Goal: Transaction & Acquisition: Book appointment/travel/reservation

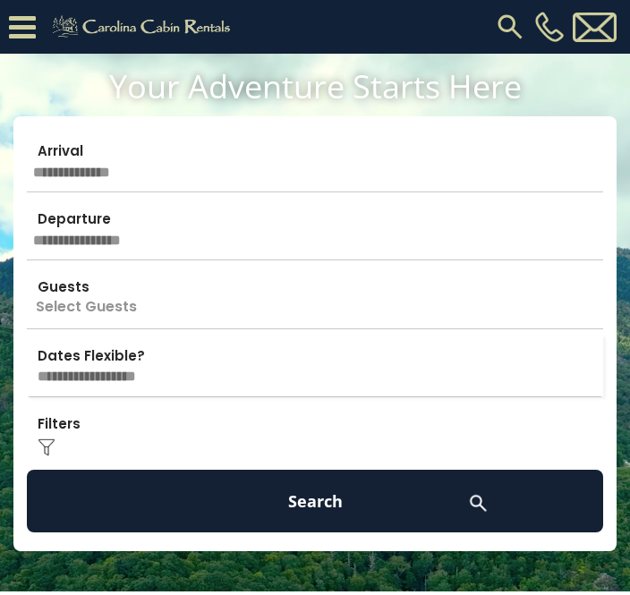
click at [522, 25] on img at bounding box center [510, 27] width 32 height 32
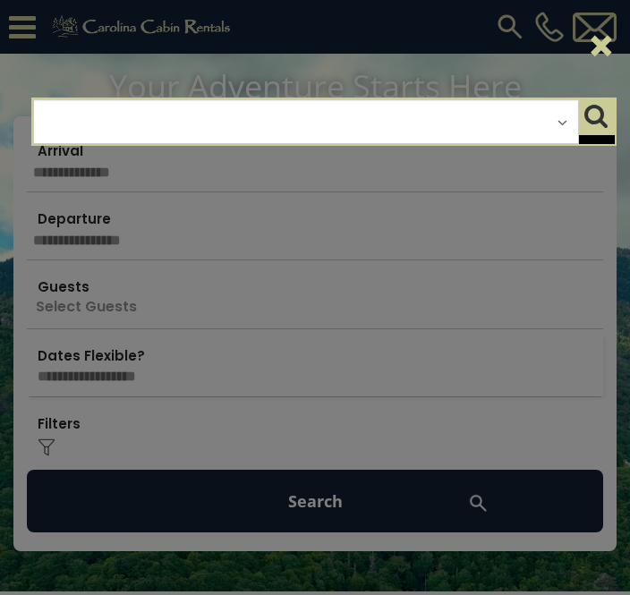
click at [364, 124] on div "**********" at bounding box center [306, 121] width 546 height 45
click at [374, 128] on div "**********" at bounding box center [306, 121] width 546 height 45
click at [381, 112] on div "**********" at bounding box center [306, 121] width 546 height 45
click at [494, 121] on div "**********" at bounding box center [306, 121] width 546 height 45
click at [507, 121] on div "**********" at bounding box center [306, 121] width 546 height 45
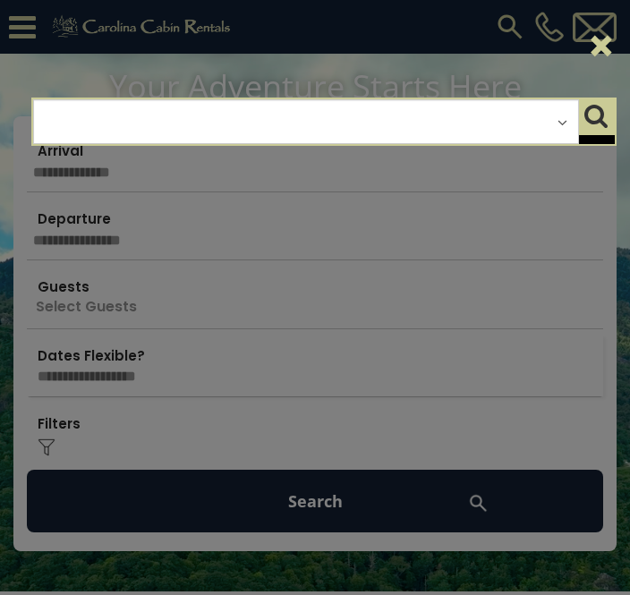
click at [606, 45] on button "×" at bounding box center [601, 46] width 30 height 50
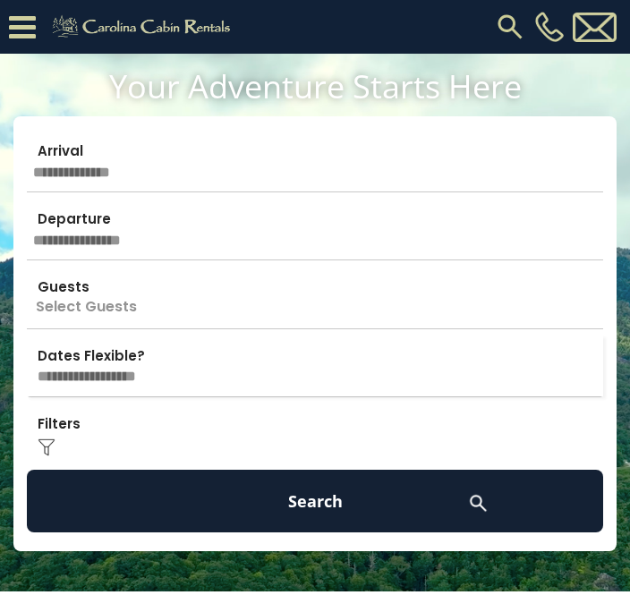
click at [501, 31] on img at bounding box center [510, 27] width 32 height 32
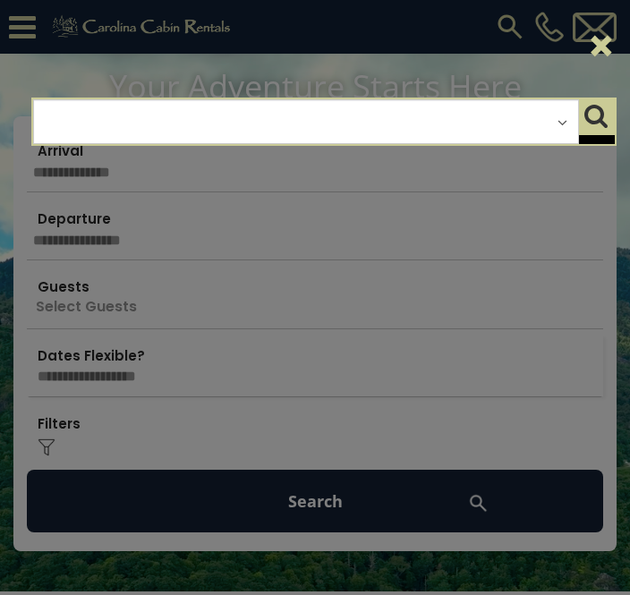
click at [347, 136] on div "**********" at bounding box center [306, 121] width 546 height 45
click at [557, 128] on div "**********" at bounding box center [306, 121] width 546 height 45
click at [560, 128] on div "**********" at bounding box center [306, 121] width 546 height 45
click at [555, 131] on div "**********" at bounding box center [306, 121] width 546 height 45
click at [30, 32] on div "×" at bounding box center [324, 46] width 612 height 75
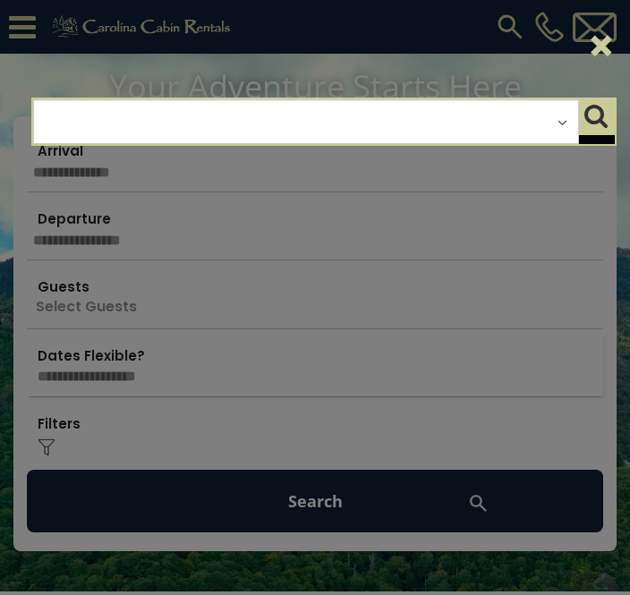
click at [391, 506] on div "**********" at bounding box center [315, 297] width 630 height 595
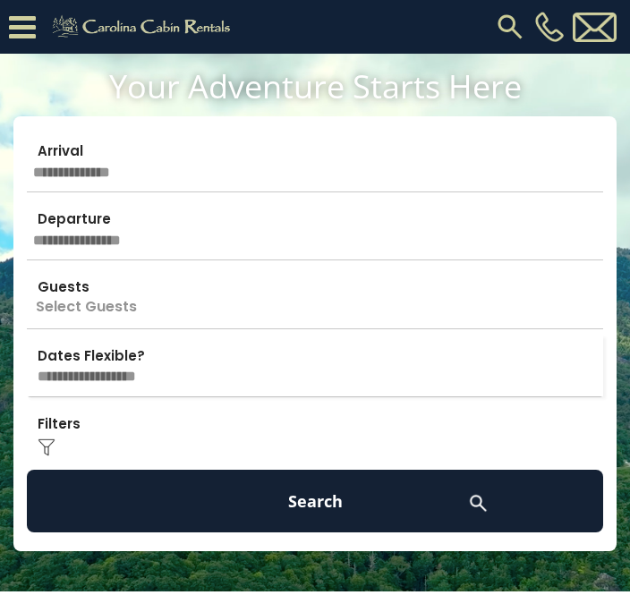
click at [32, 23] on icon at bounding box center [22, 27] width 27 height 31
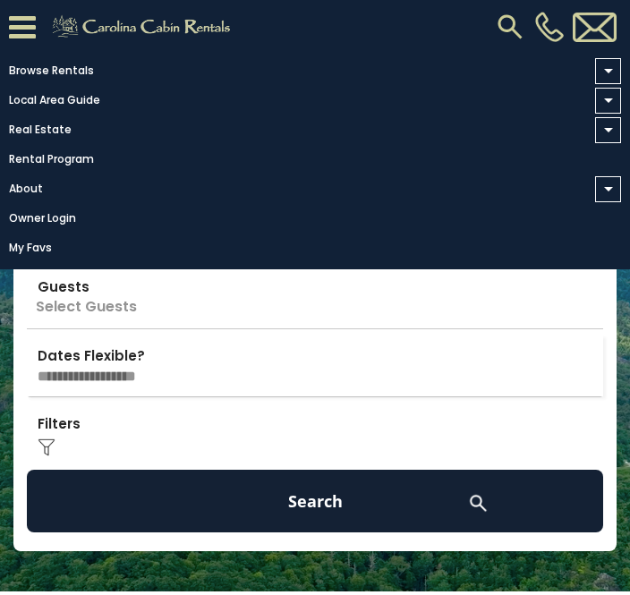
click at [66, 63] on link "Browse Rentals" at bounding box center [310, 70] width 621 height 25
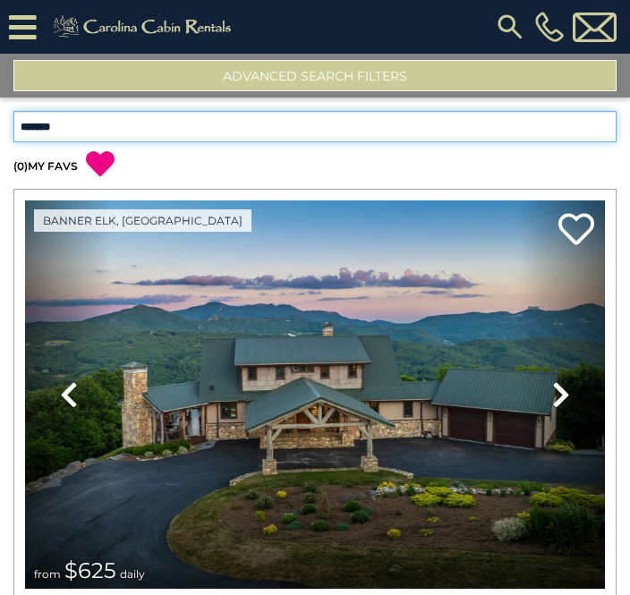
click at [266, 122] on select "**********" at bounding box center [314, 126] width 603 height 31
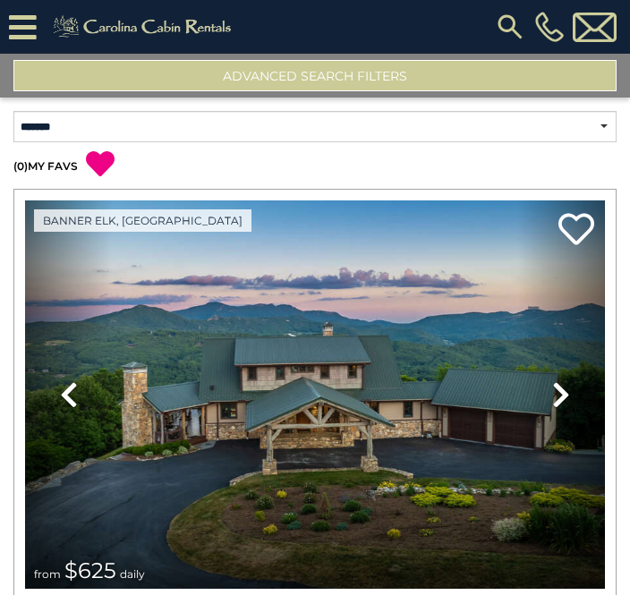
click at [459, 81] on button "Advanced Search Filters" at bounding box center [314, 75] width 603 height 31
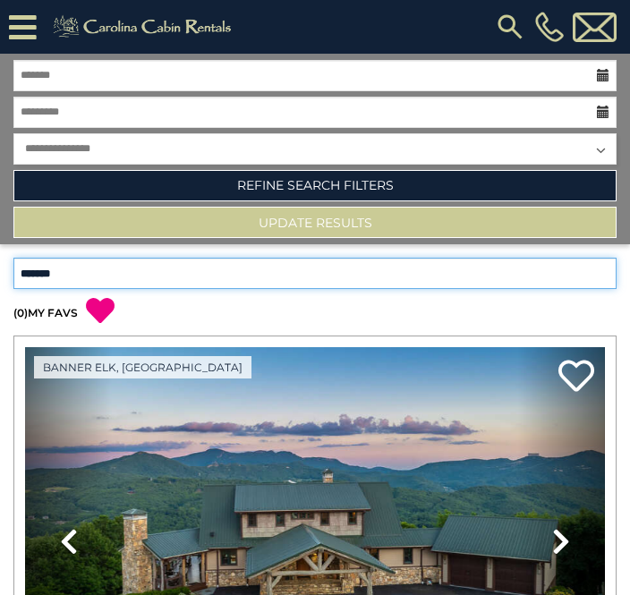
click at [372, 279] on select "**********" at bounding box center [314, 273] width 603 height 31
select select "**********"
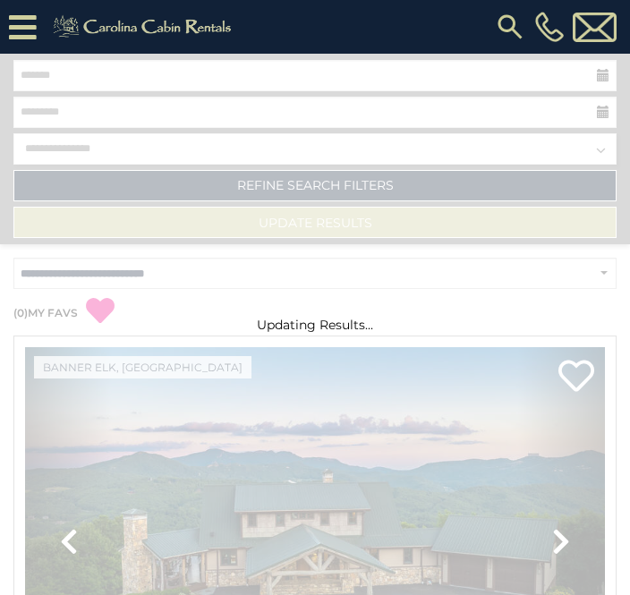
click at [518, 26] on img at bounding box center [510, 27] width 32 height 32
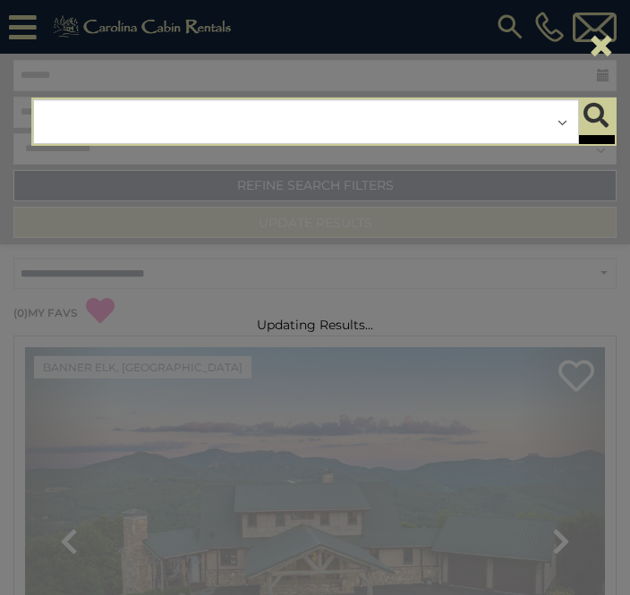
click at [514, 120] on div "**********" at bounding box center [306, 121] width 546 height 45
click at [574, 126] on div "**********" at bounding box center [306, 121] width 546 height 45
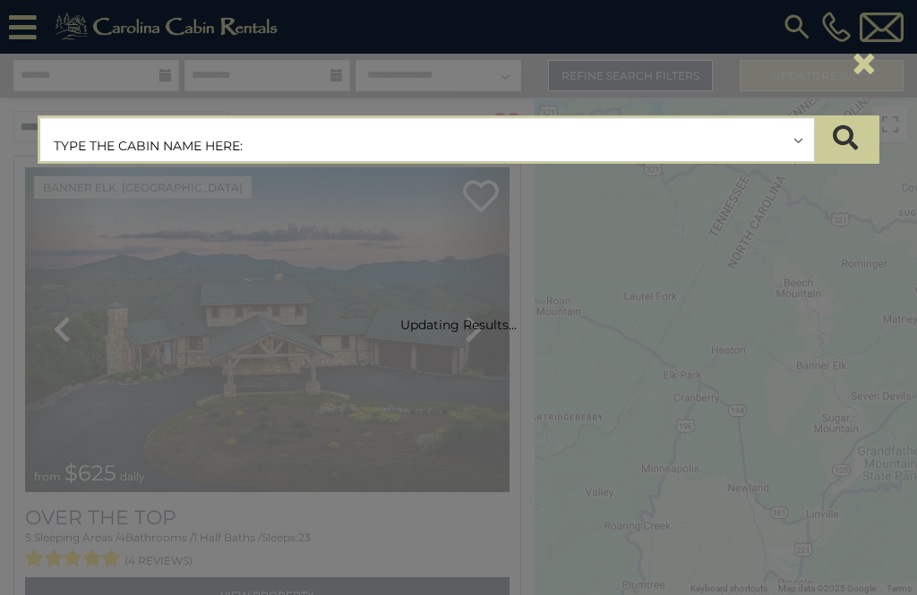
click at [629, 69] on button "×" at bounding box center [864, 64] width 30 height 50
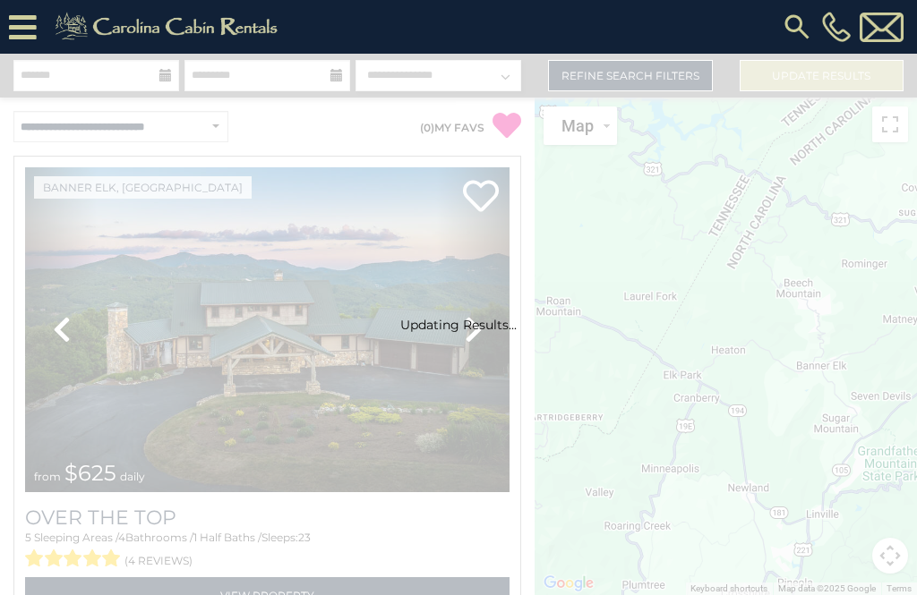
click at [45, 80] on div "Updating Results..." at bounding box center [458, 325] width 917 height 542
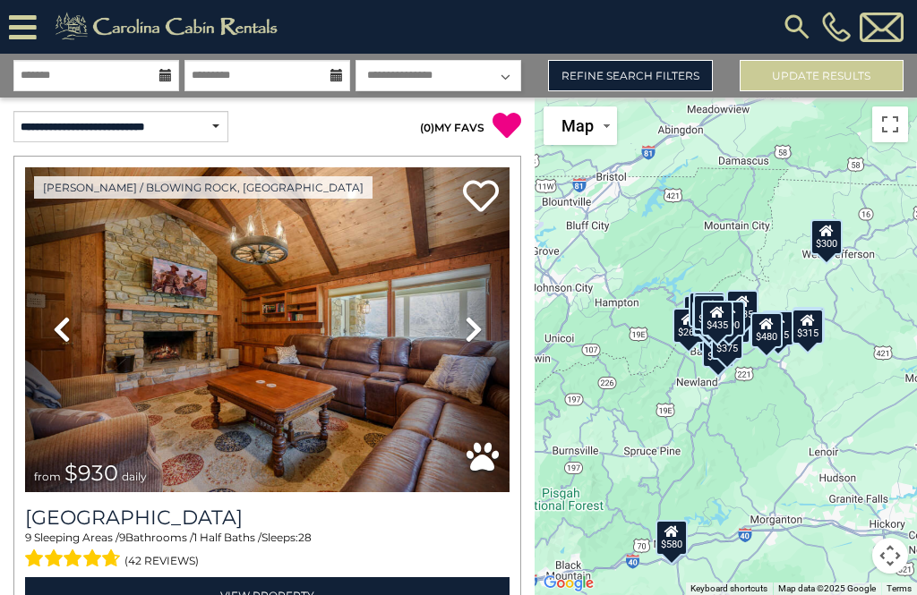
click at [629, 69] on link "Refine Search Filters" at bounding box center [630, 75] width 164 height 31
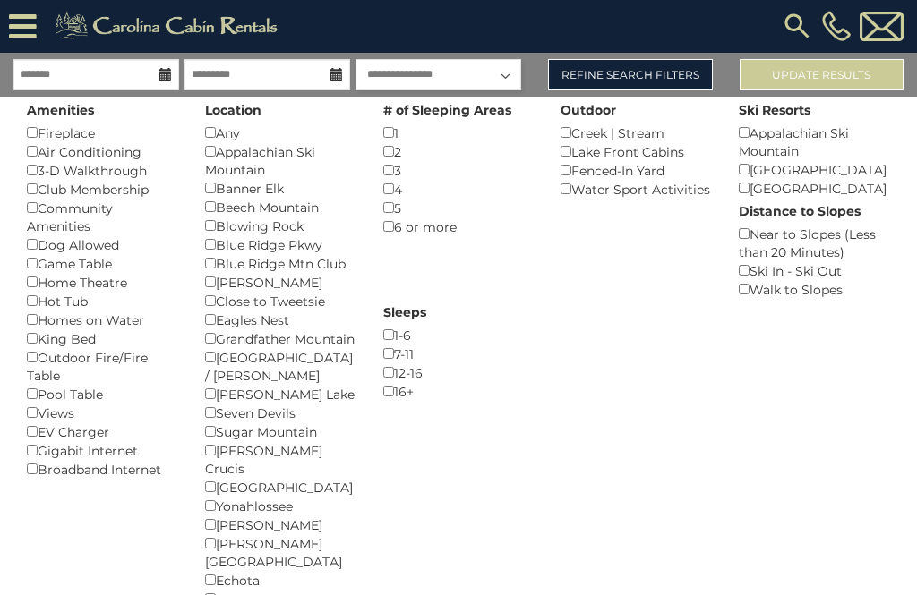
scroll to position [40, 0]
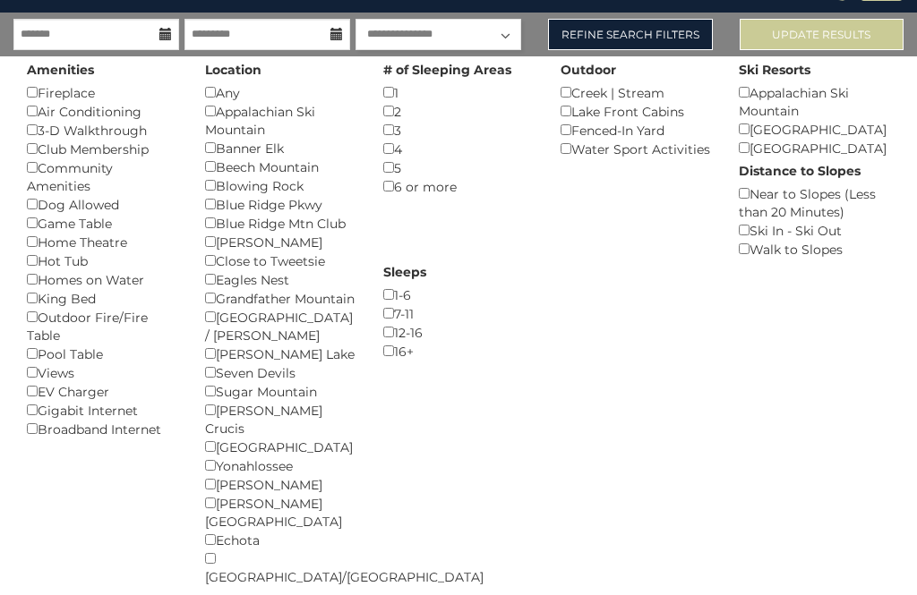
click at [291, 274] on div "Eagles Nest ()" at bounding box center [280, 280] width 151 height 19
click at [629, 45] on button "Please Update Results" at bounding box center [822, 34] width 164 height 31
click at [629, 30] on button "Please Update Results" at bounding box center [822, 34] width 164 height 31
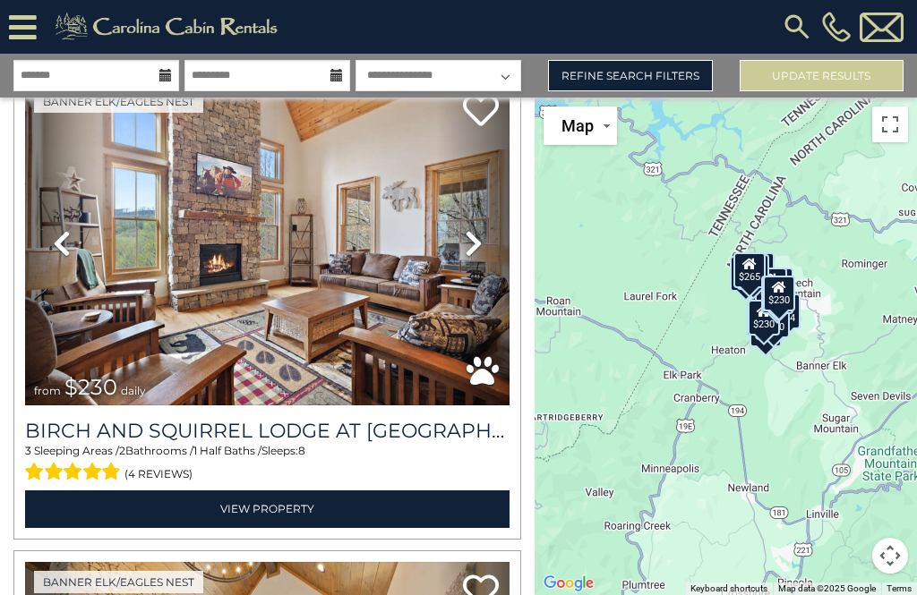
scroll to position [6344, 0]
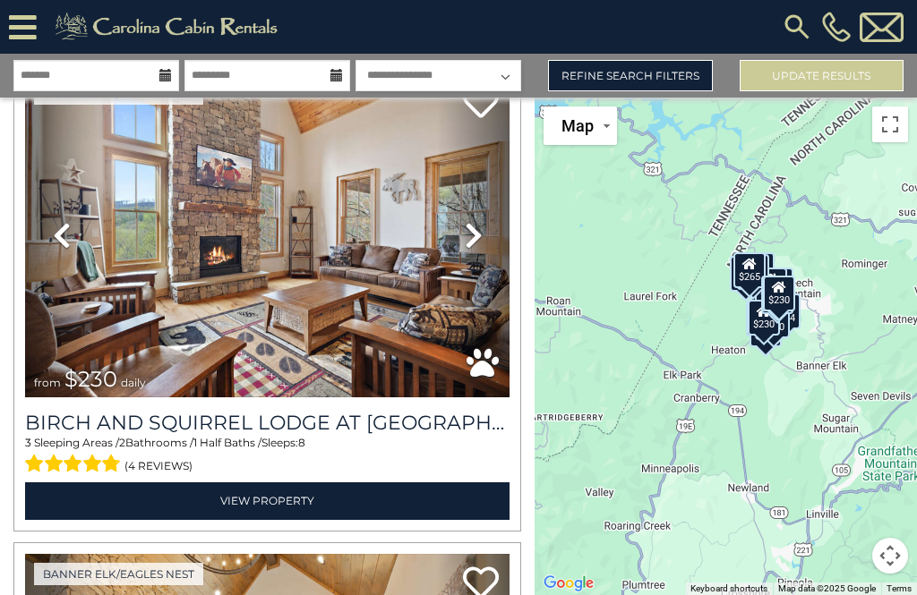
click at [90, 278] on link "Previous" at bounding box center [61, 235] width 73 height 325
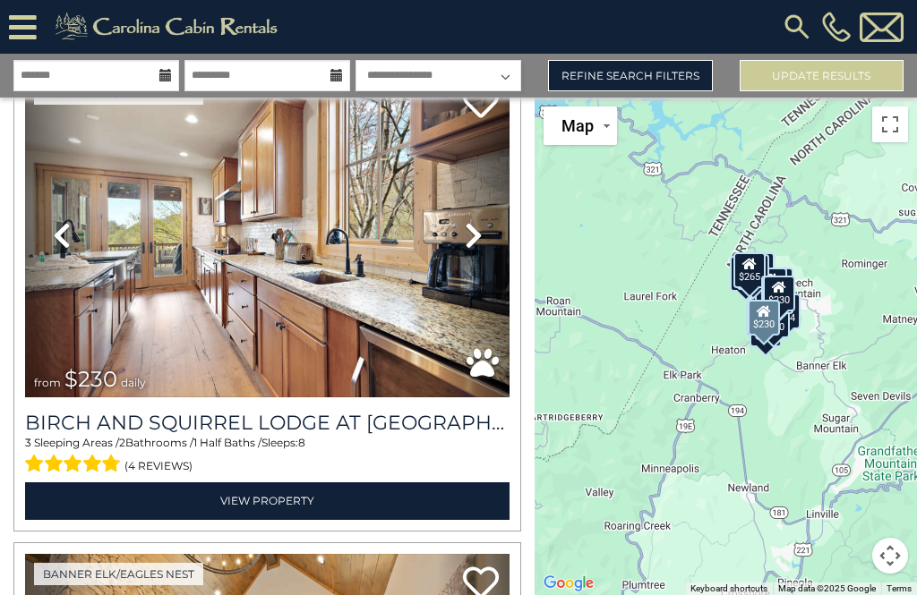
click at [184, 455] on span "(4 reviews)" at bounding box center [158, 466] width 68 height 23
click at [189, 455] on span "(4 reviews)" at bounding box center [158, 466] width 68 height 23
click at [175, 455] on span "(4 reviews)" at bounding box center [158, 466] width 68 height 23
click at [291, 483] on link "View Property" at bounding box center [267, 501] width 484 height 37
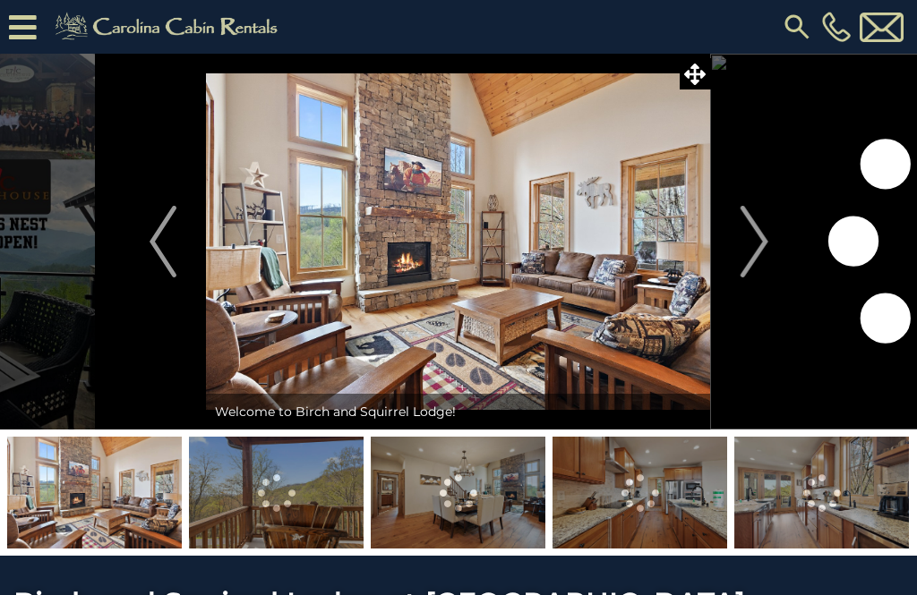
click at [826, 501] on img at bounding box center [821, 493] width 175 height 112
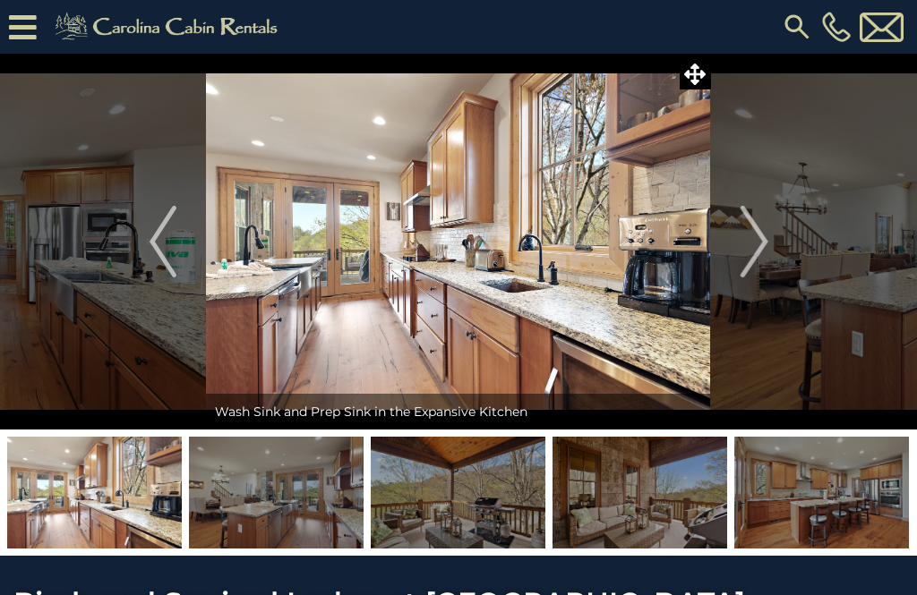
click at [757, 237] on img "Next" at bounding box center [753, 242] width 27 height 72
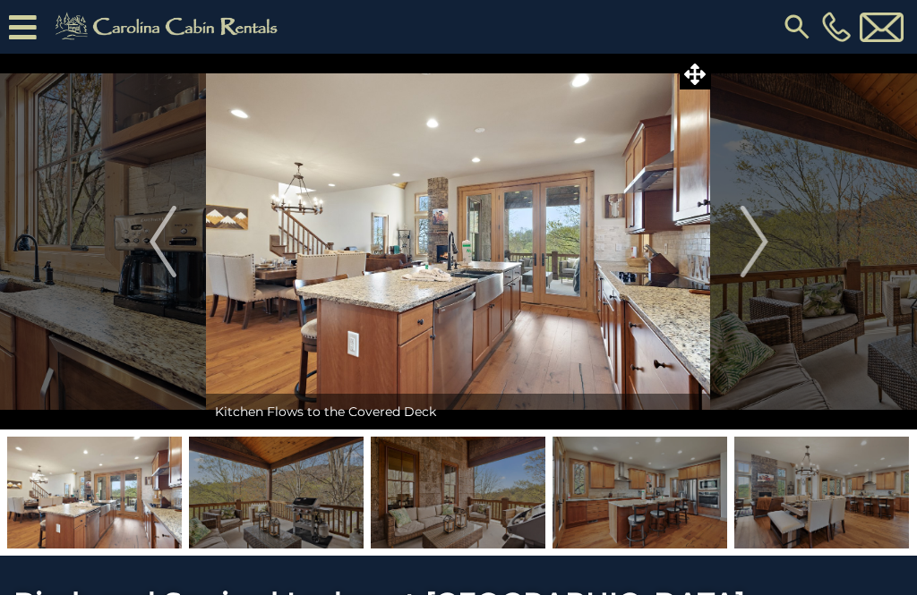
click at [765, 256] on img "Next" at bounding box center [753, 242] width 27 height 72
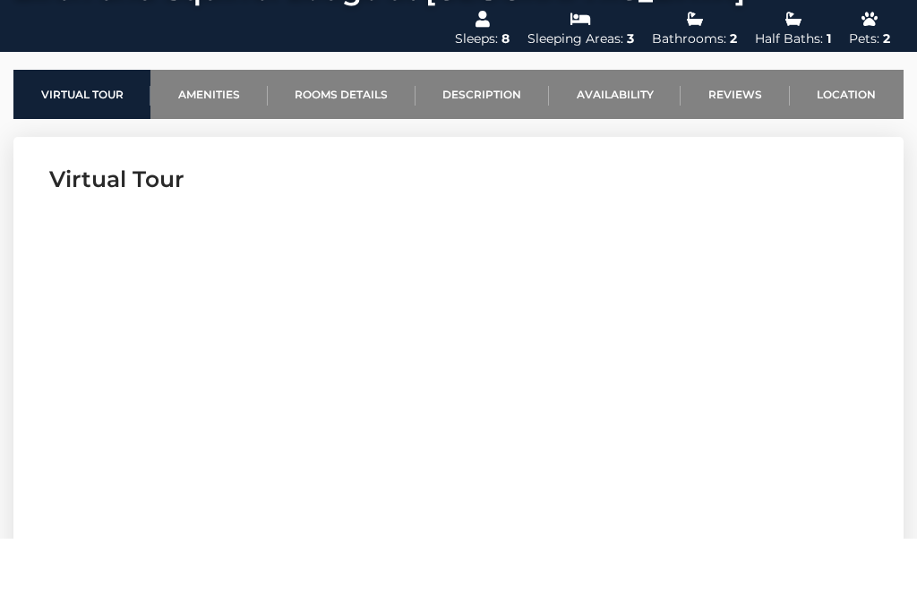
scroll to position [650, 0]
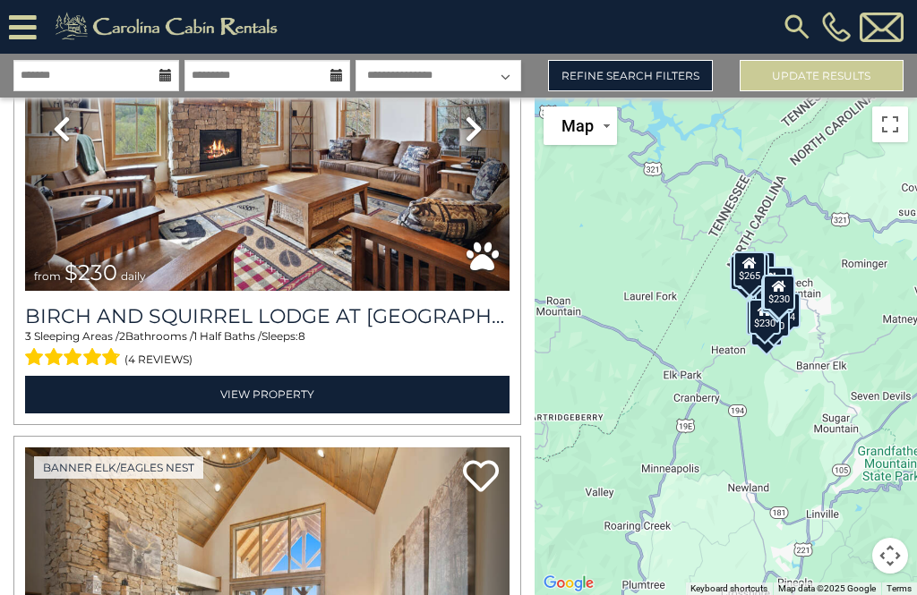
scroll to position [6453, 0]
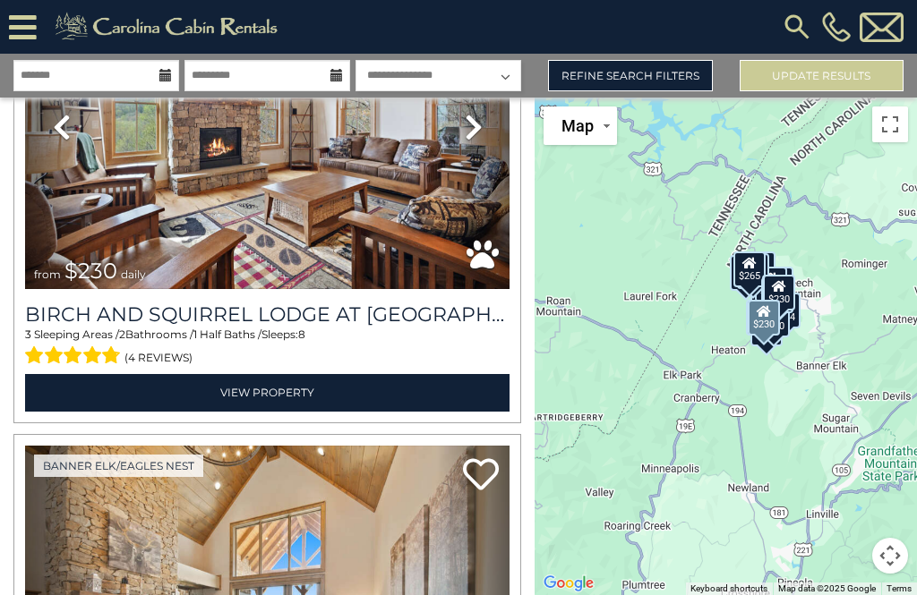
click at [483, 133] on link "Next" at bounding box center [473, 127] width 73 height 325
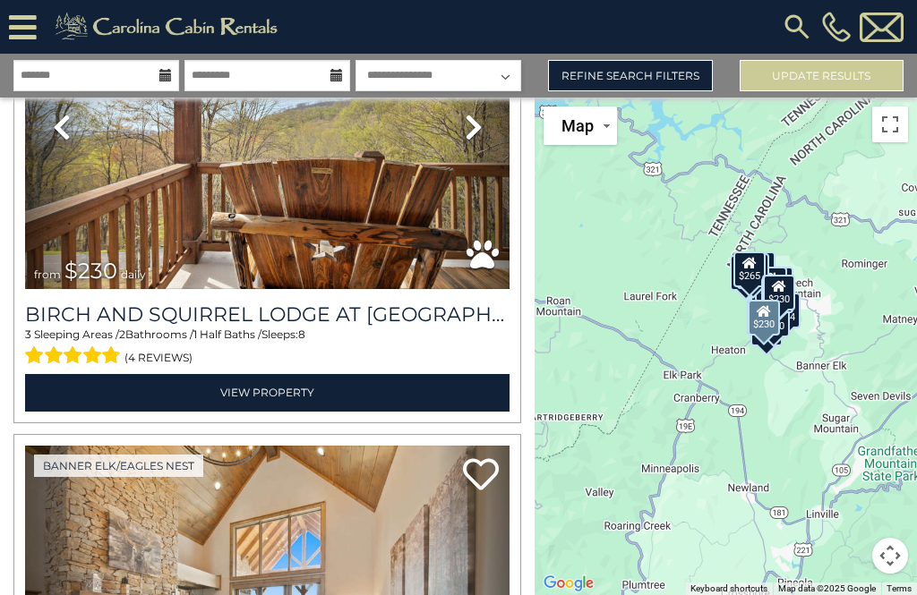
click at [476, 150] on link "Next" at bounding box center [473, 127] width 73 height 325
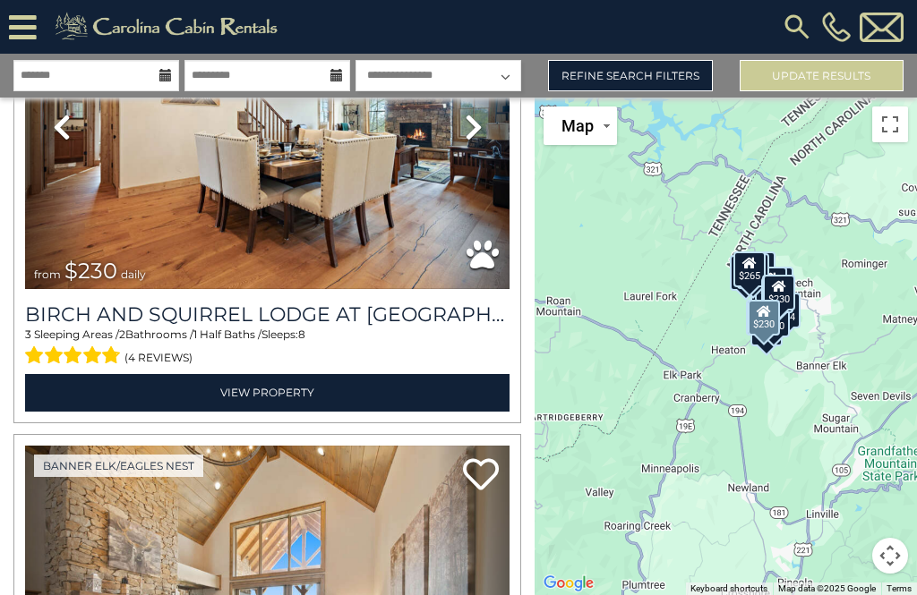
click at [485, 148] on link "Next" at bounding box center [473, 127] width 73 height 325
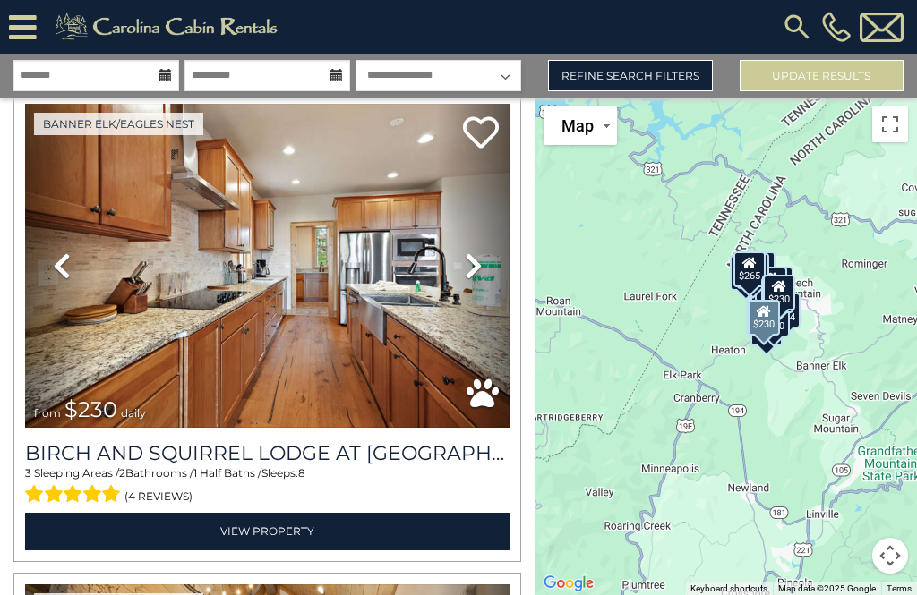
scroll to position [6310, 0]
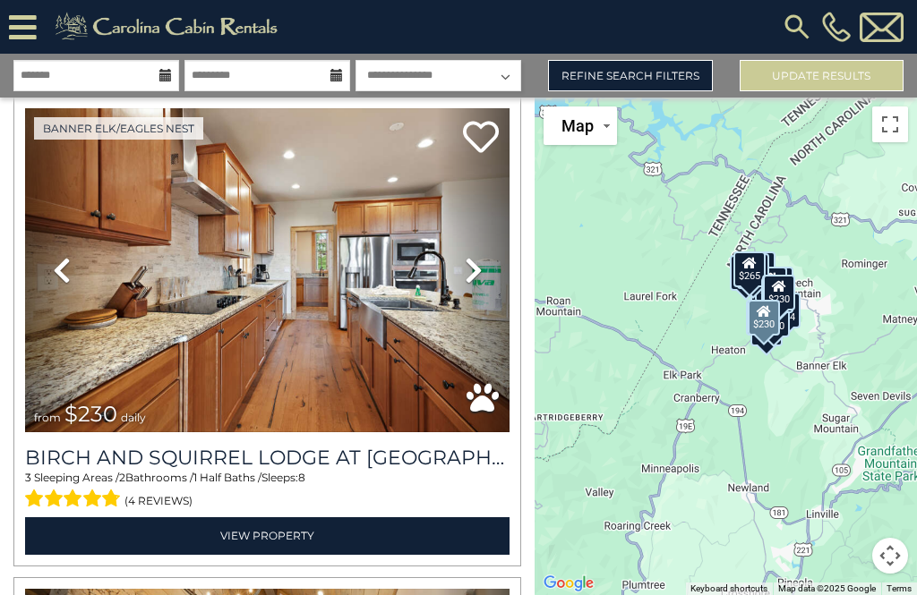
click at [487, 282] on link "Next" at bounding box center [473, 270] width 73 height 325
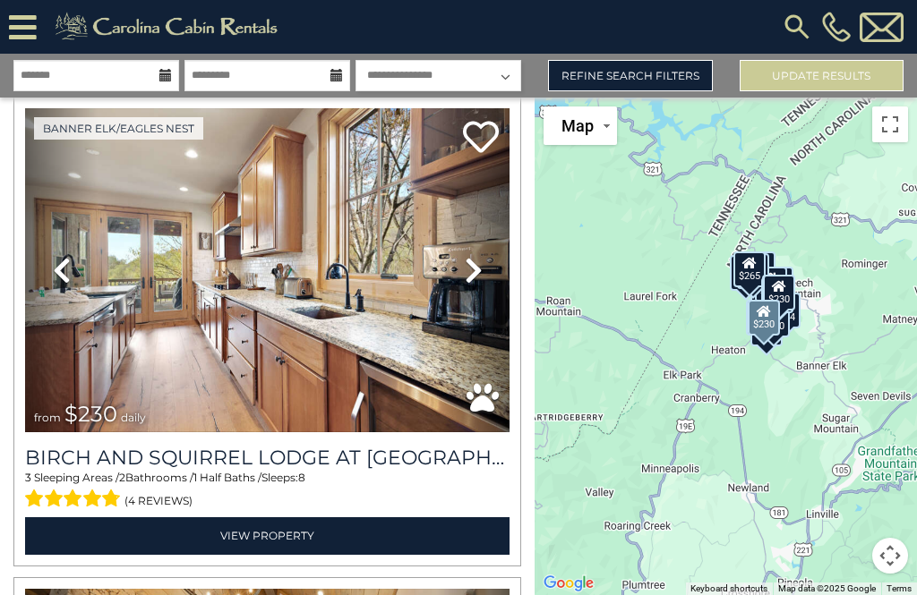
click at [506, 278] on link "Next" at bounding box center [473, 270] width 73 height 325
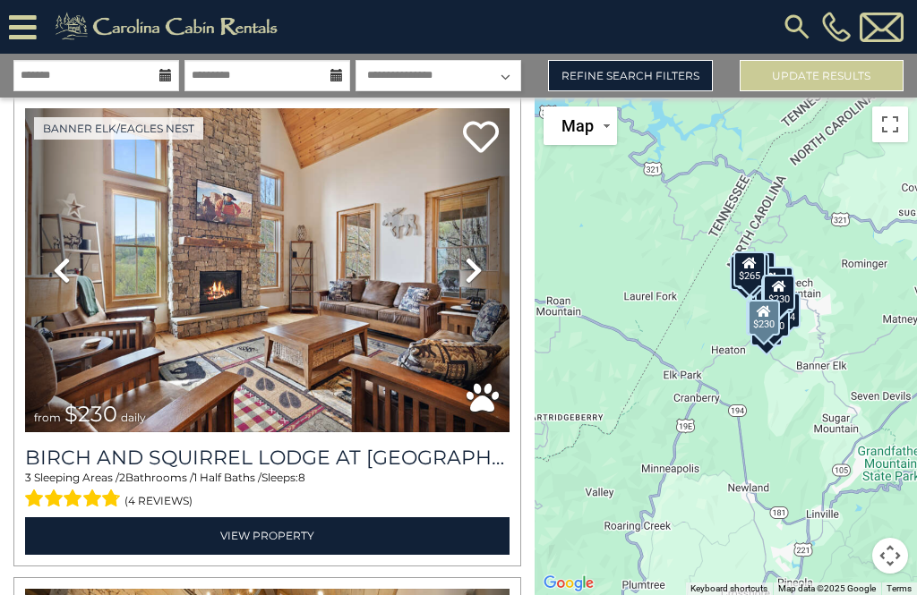
click at [481, 279] on icon at bounding box center [474, 270] width 18 height 29
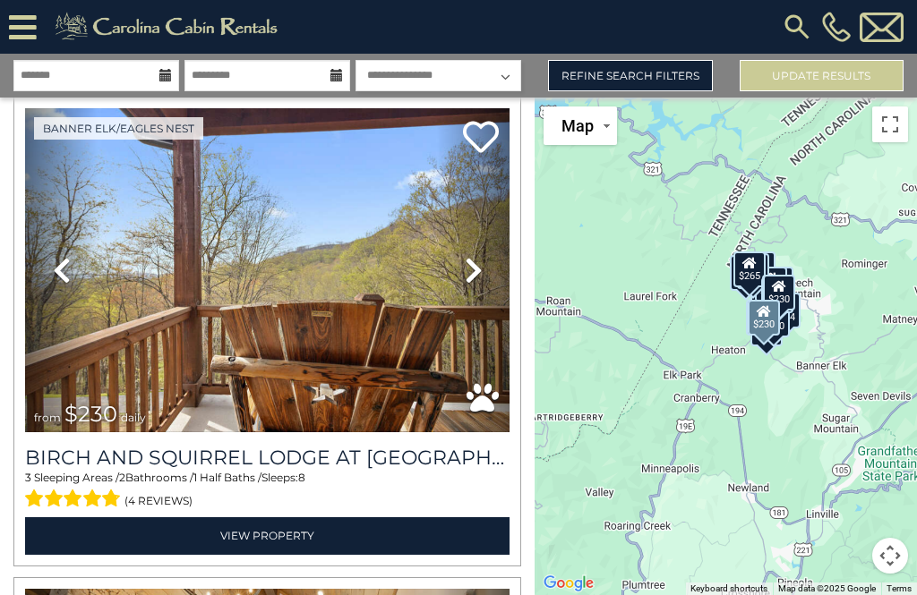
click at [504, 280] on link "Next" at bounding box center [473, 270] width 73 height 325
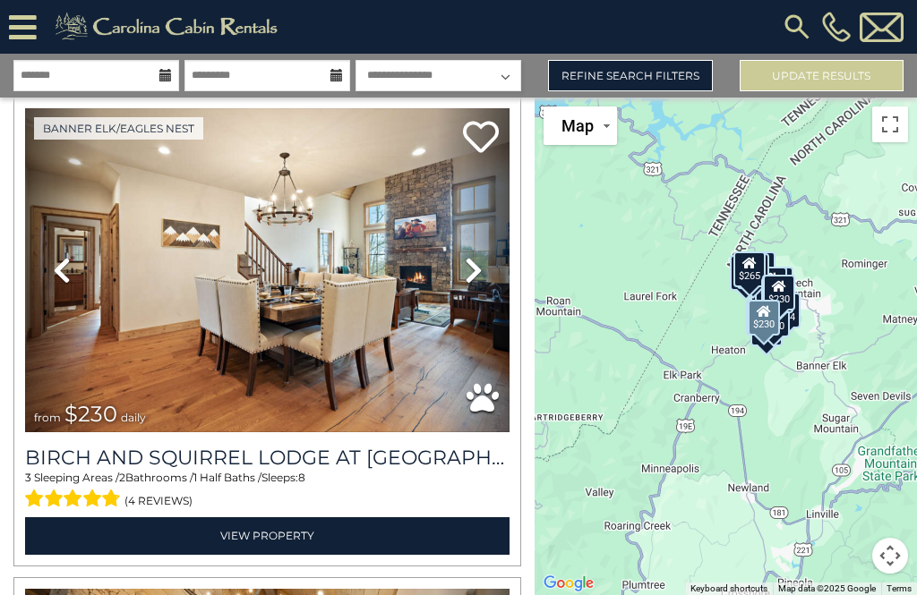
click at [485, 274] on link "Next" at bounding box center [473, 270] width 73 height 325
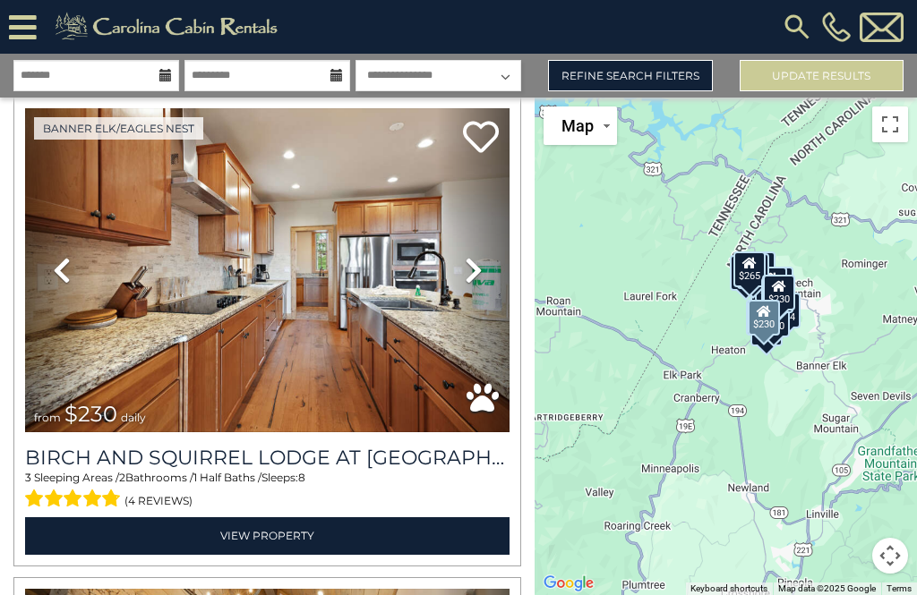
click at [500, 282] on link "Next" at bounding box center [473, 270] width 73 height 325
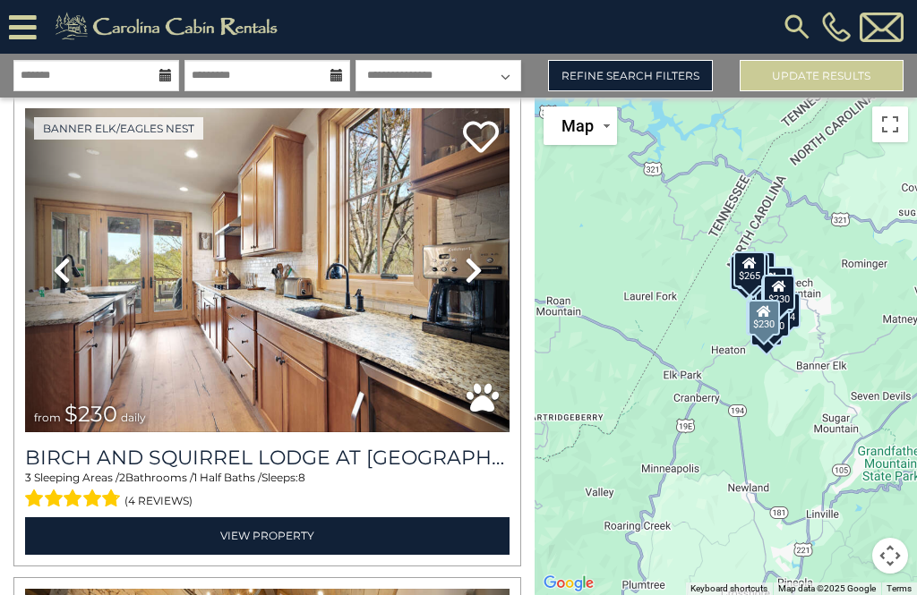
click at [479, 287] on link "Next" at bounding box center [473, 270] width 73 height 325
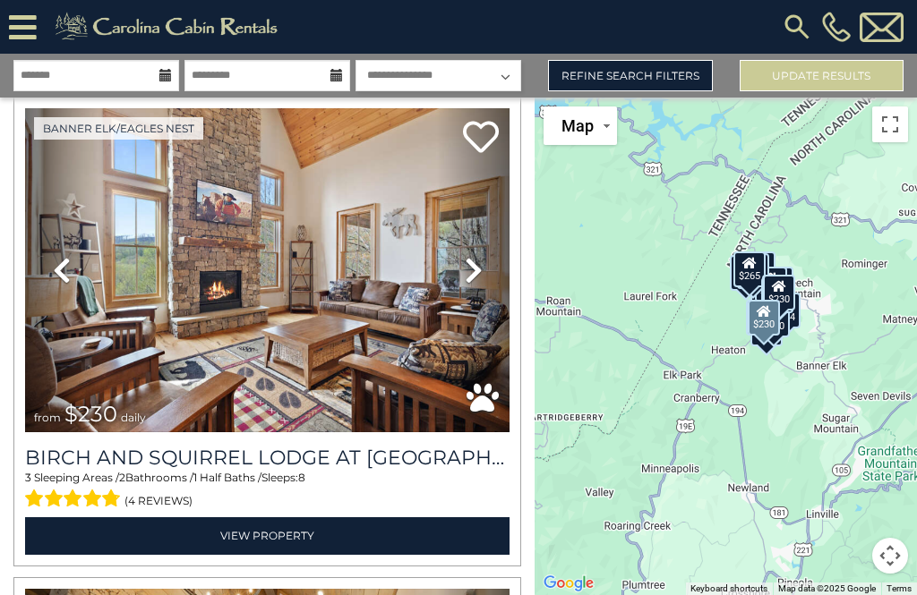
click at [66, 297] on link "Previous" at bounding box center [61, 270] width 73 height 325
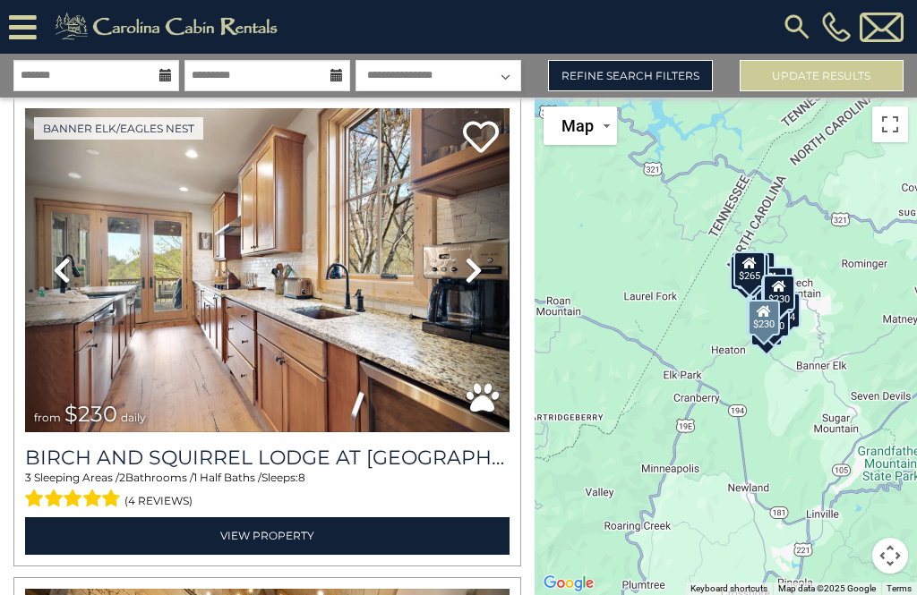
click at [482, 265] on icon at bounding box center [474, 270] width 18 height 29
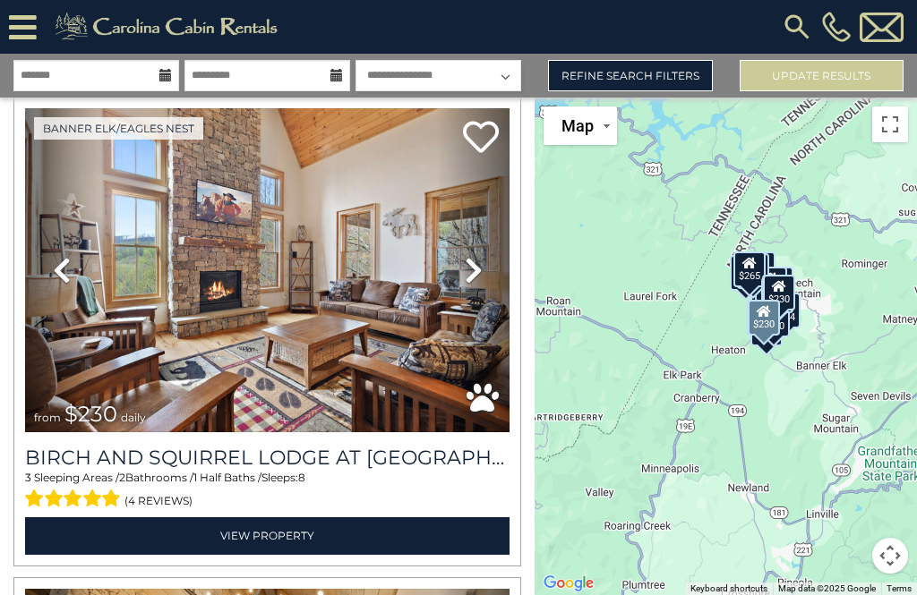
click at [475, 282] on icon at bounding box center [474, 270] width 18 height 29
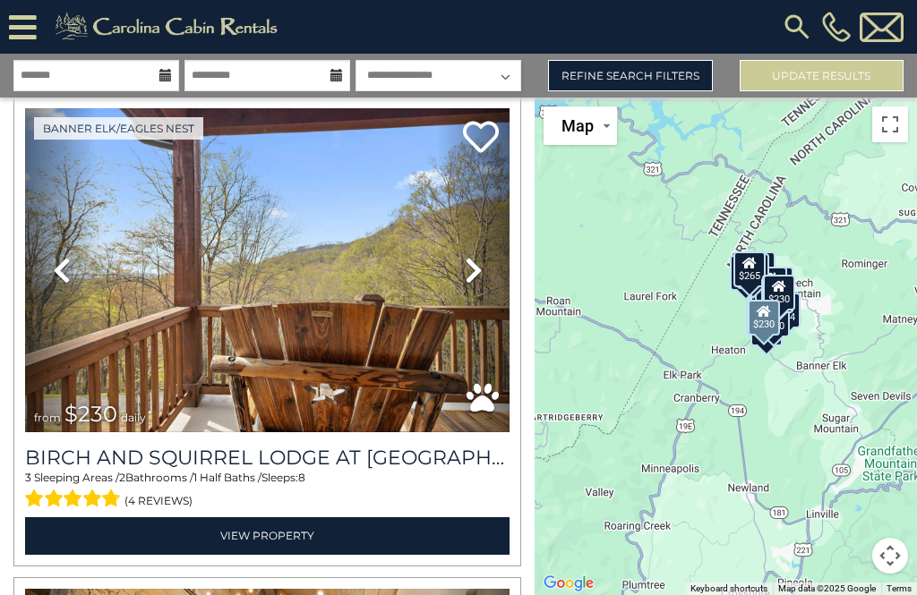
click at [506, 281] on link "Next" at bounding box center [473, 270] width 73 height 325
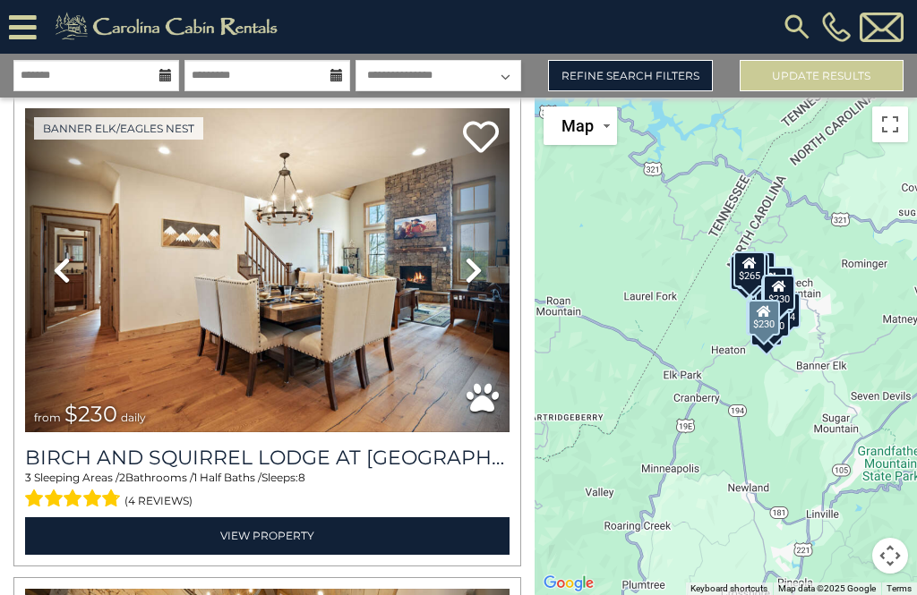
click at [492, 278] on link "Next" at bounding box center [473, 270] width 73 height 325
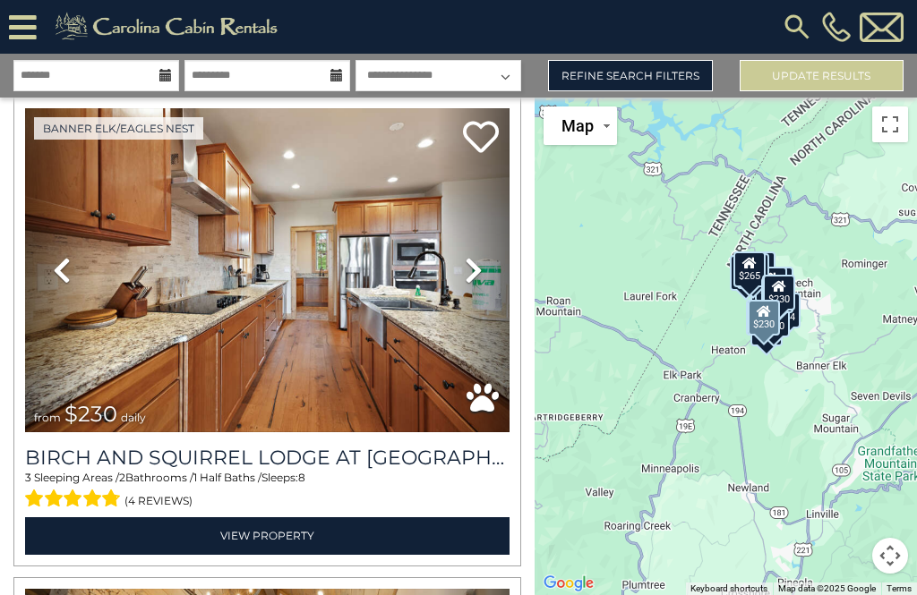
click at [493, 274] on link "Next" at bounding box center [473, 270] width 73 height 325
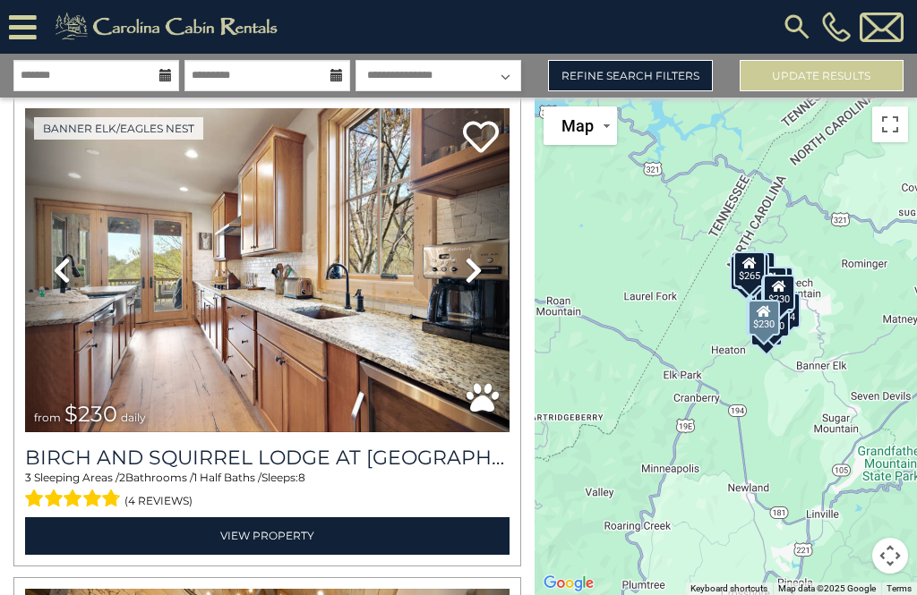
click at [493, 278] on link "Next" at bounding box center [473, 270] width 73 height 325
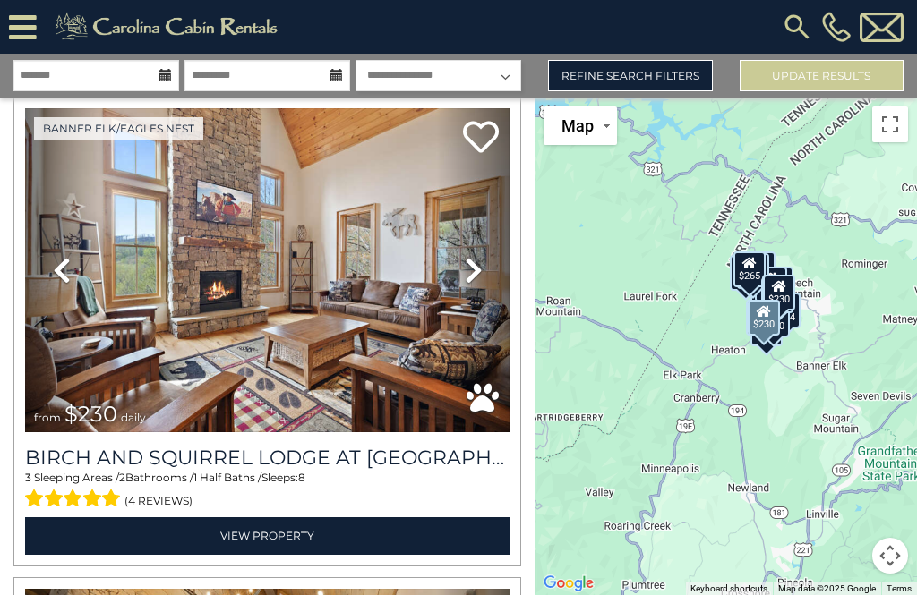
click at [495, 280] on link "Next" at bounding box center [473, 270] width 73 height 325
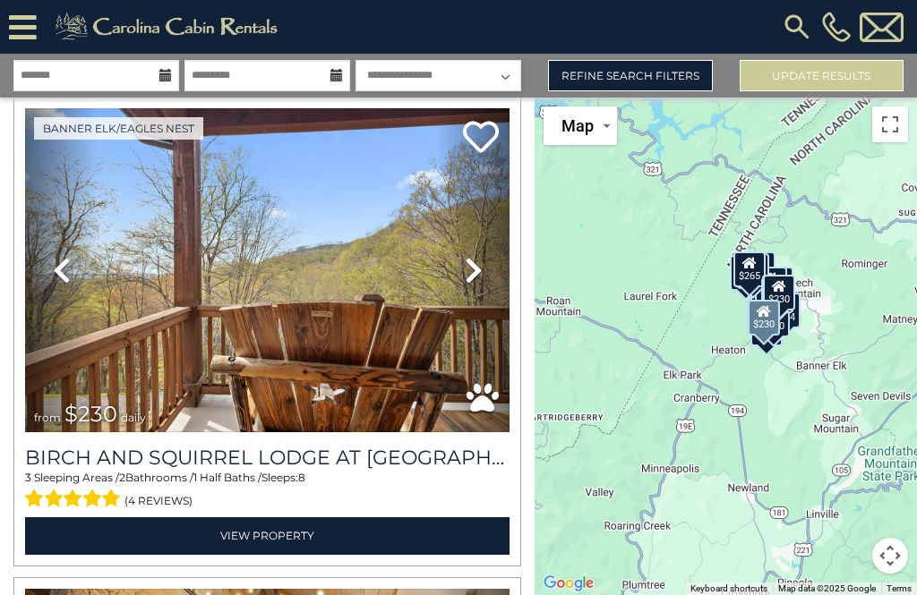
click at [492, 278] on link "Next" at bounding box center [473, 270] width 73 height 325
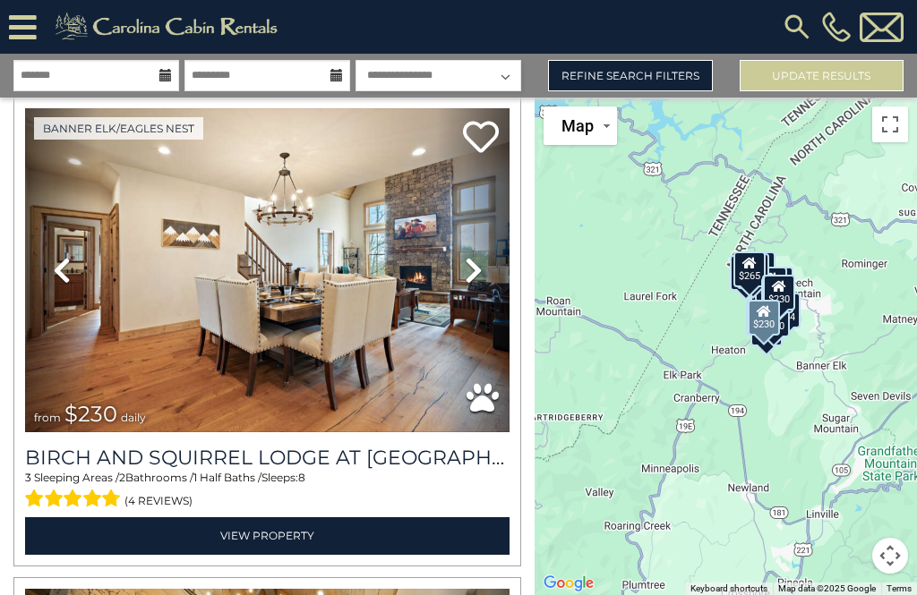
click at [494, 278] on link "Next" at bounding box center [473, 270] width 73 height 325
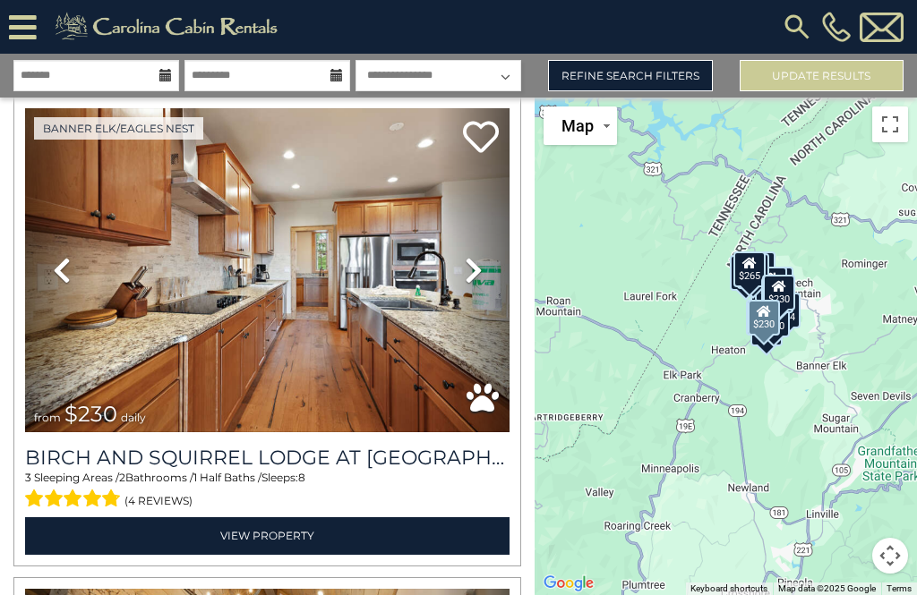
click at [499, 276] on link "Next" at bounding box center [473, 270] width 73 height 325
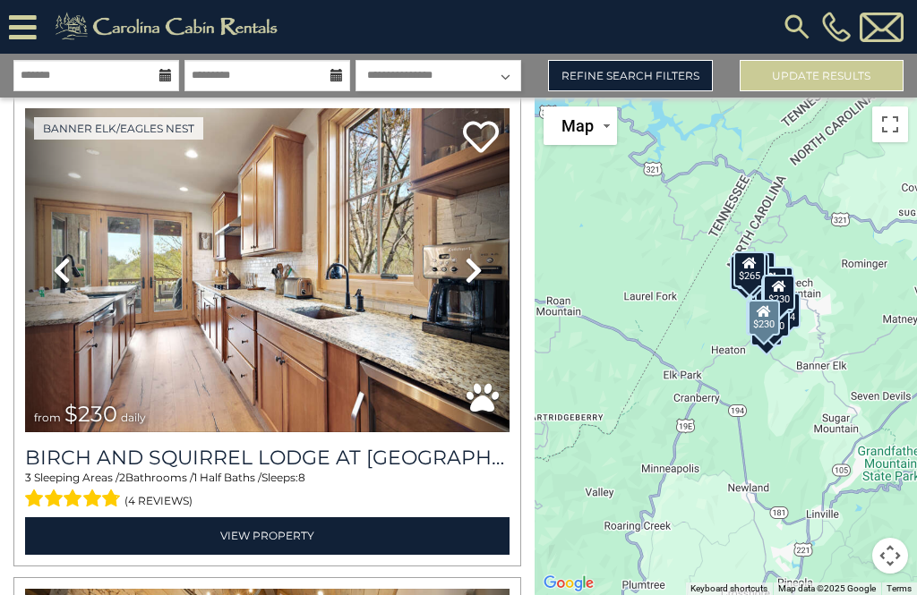
click at [501, 285] on link "Next" at bounding box center [473, 270] width 73 height 325
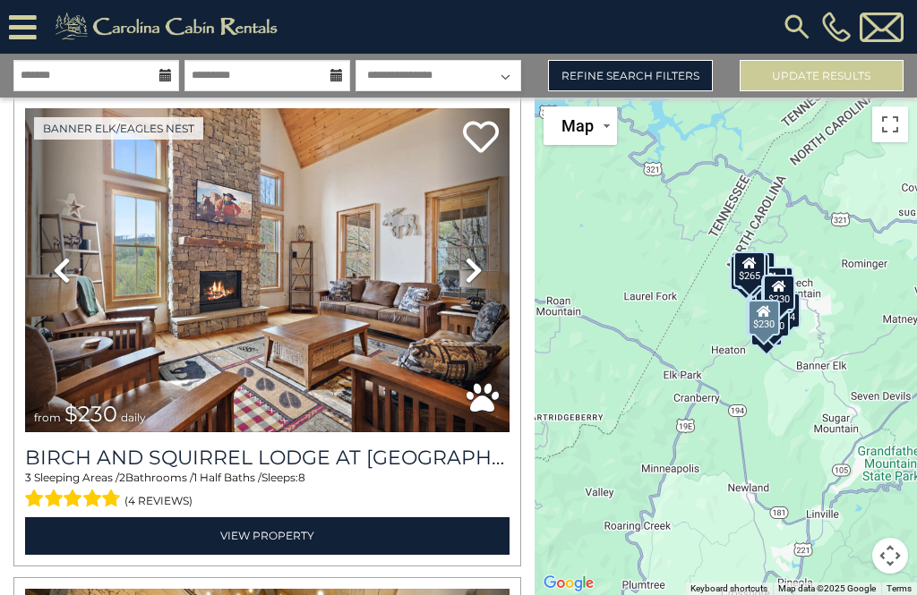
click at [509, 277] on link "Next" at bounding box center [473, 270] width 73 height 325
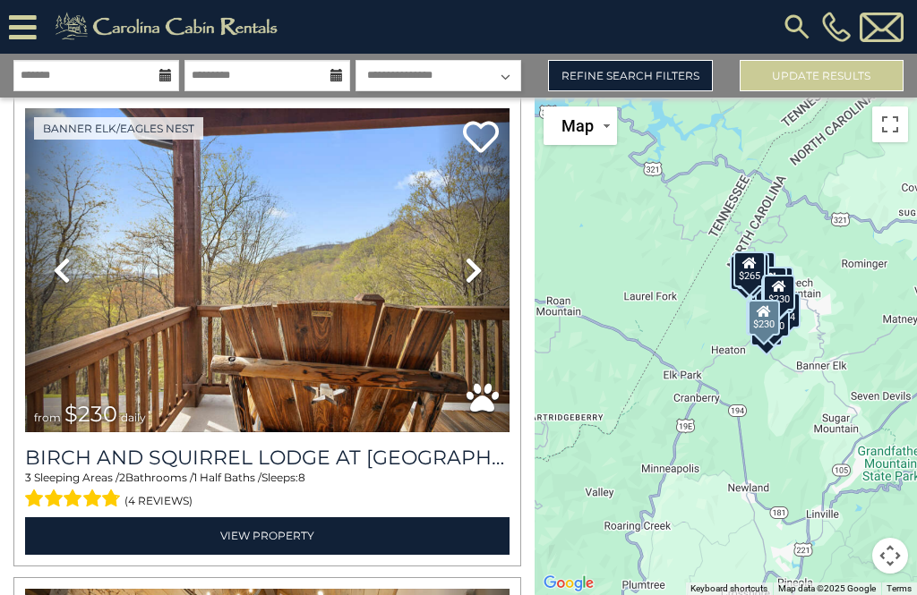
click at [501, 278] on link "Next" at bounding box center [473, 270] width 73 height 325
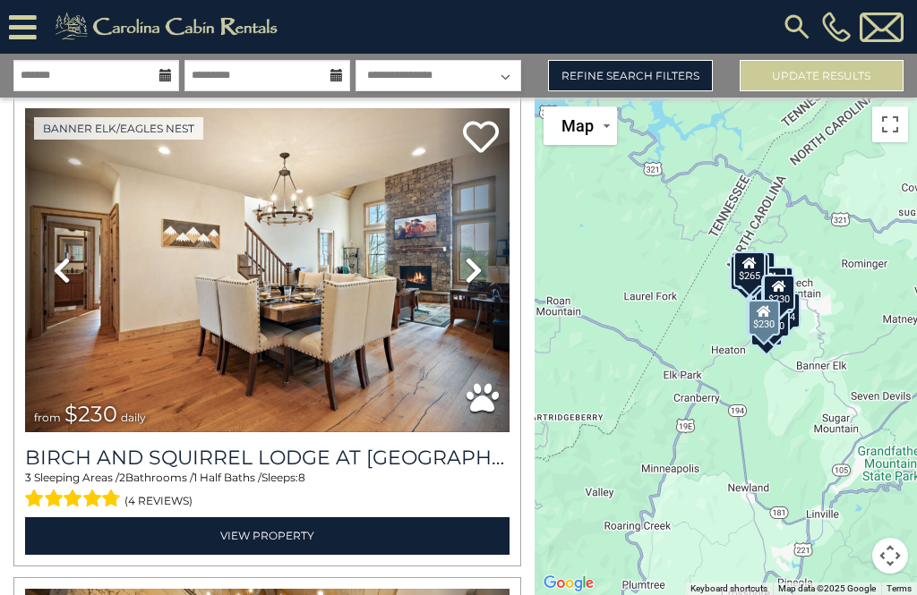
click at [496, 281] on link "Next" at bounding box center [473, 270] width 73 height 325
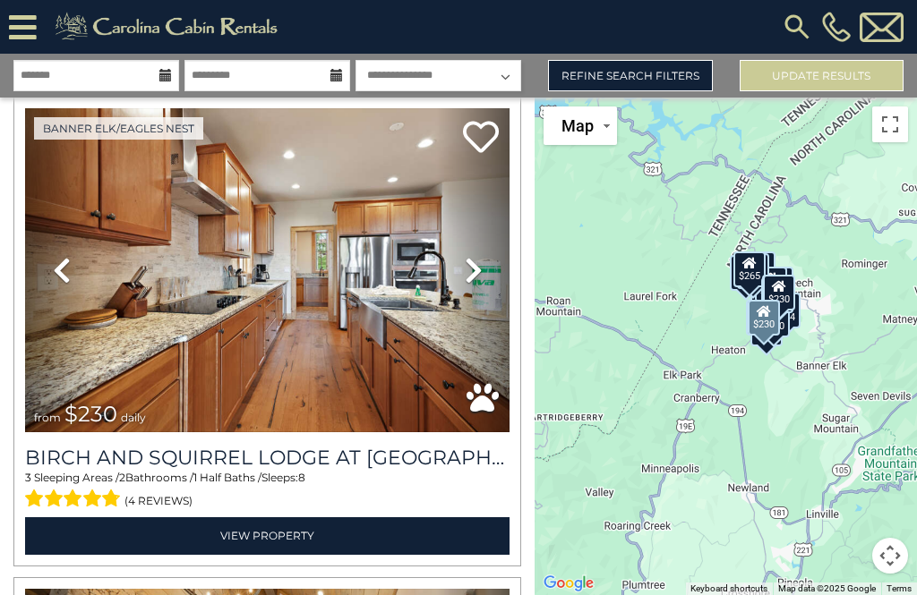
click at [489, 278] on link "Next" at bounding box center [473, 270] width 73 height 325
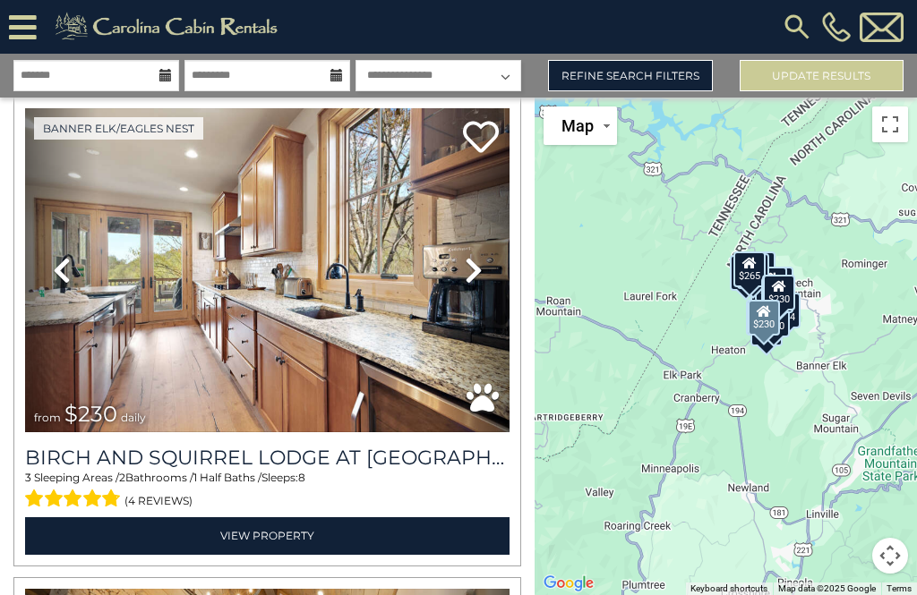
click at [496, 276] on link "Next" at bounding box center [473, 270] width 73 height 325
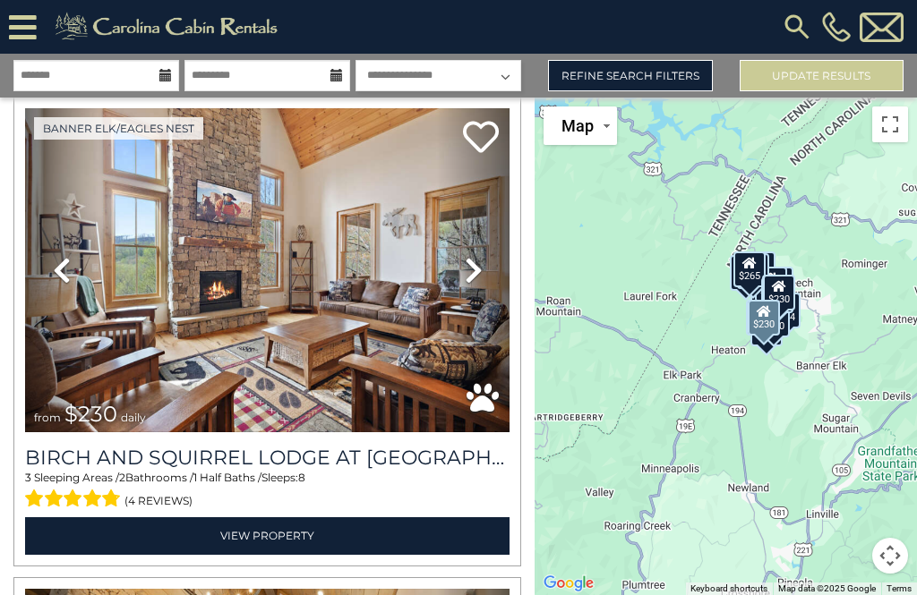
click at [487, 282] on link "Next" at bounding box center [473, 270] width 73 height 325
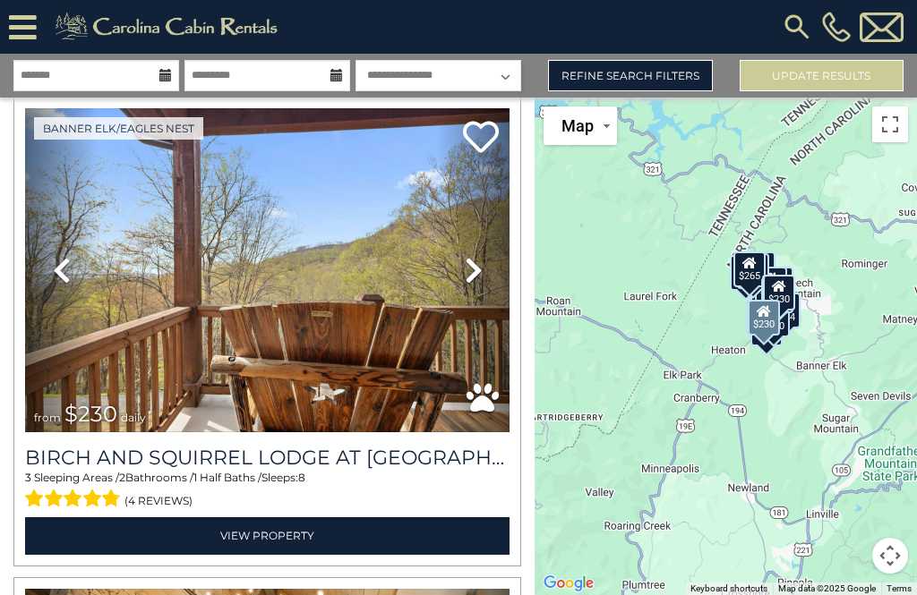
click at [490, 279] on link "Next" at bounding box center [473, 270] width 73 height 325
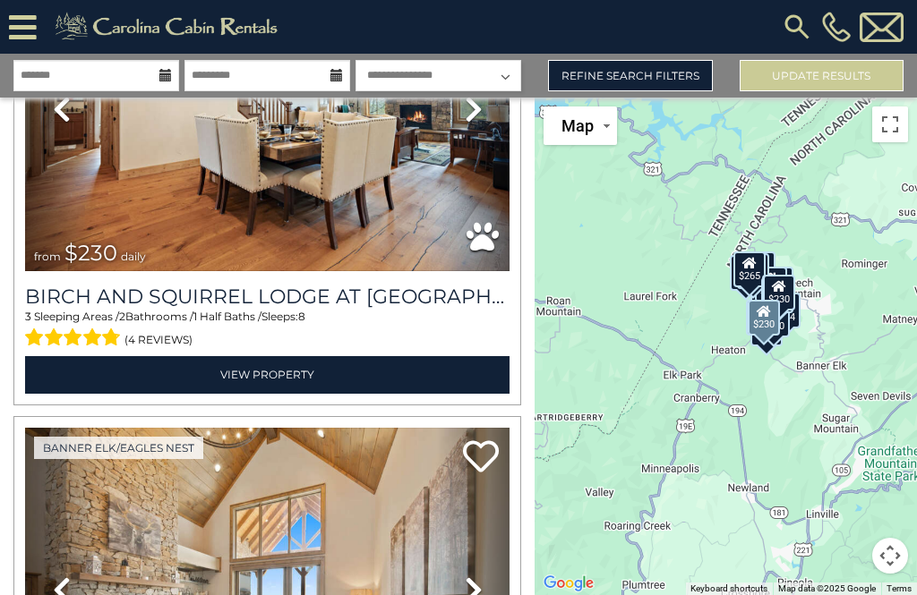
scroll to position [6447, 0]
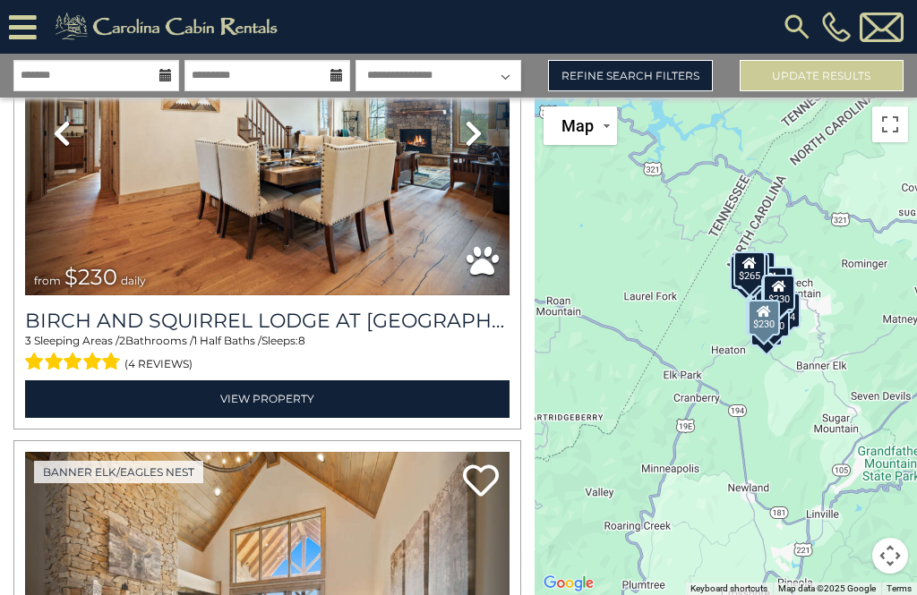
click at [347, 196] on img at bounding box center [267, 133] width 484 height 325
click at [345, 212] on img at bounding box center [267, 133] width 484 height 325
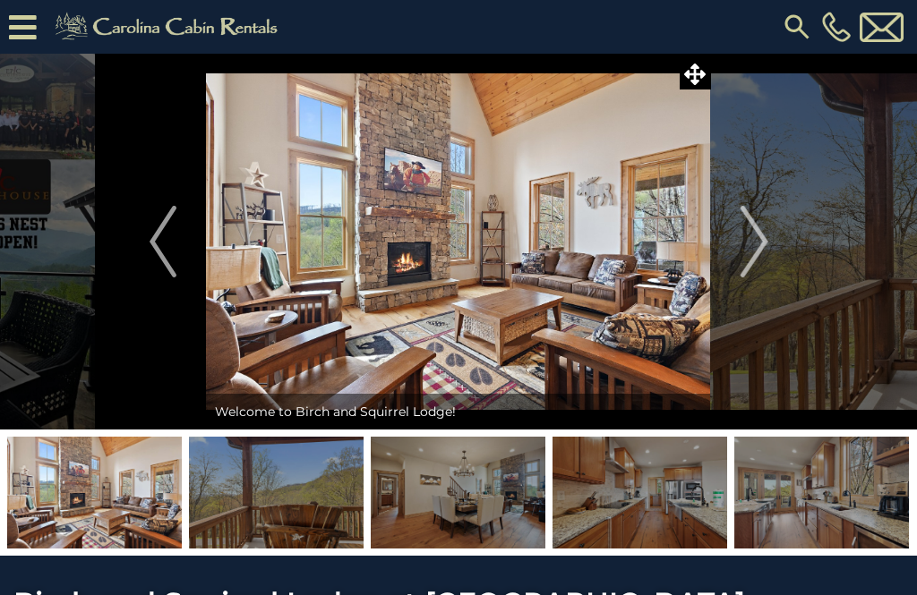
click at [779, 239] on button "Next" at bounding box center [754, 242] width 87 height 376
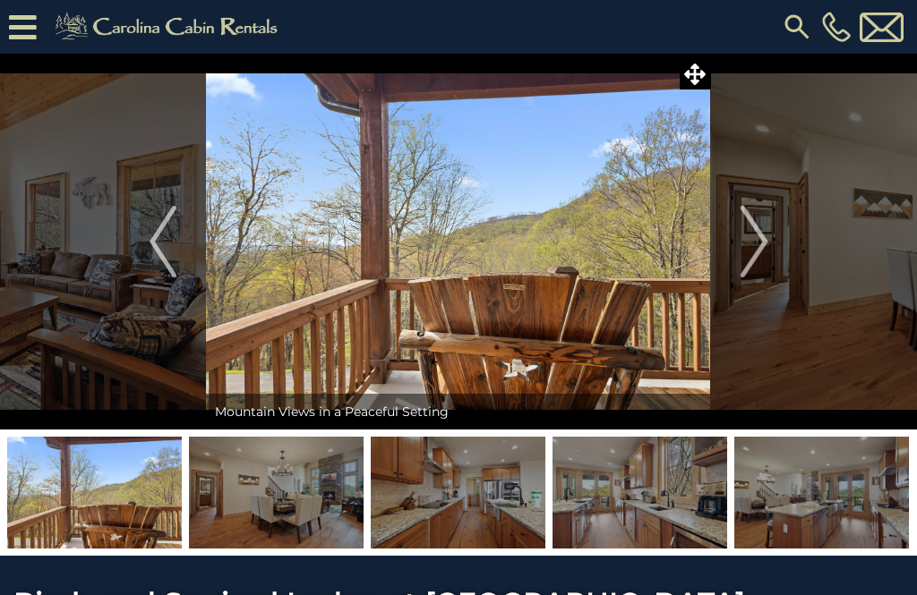
click at [757, 250] on img "Next" at bounding box center [753, 242] width 27 height 72
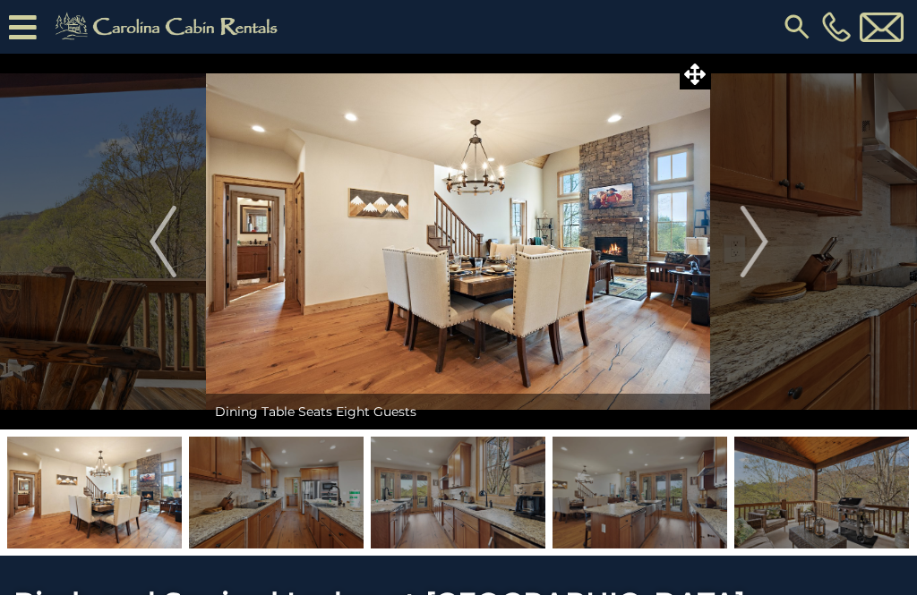
click at [753, 240] on img "Next" at bounding box center [753, 242] width 27 height 72
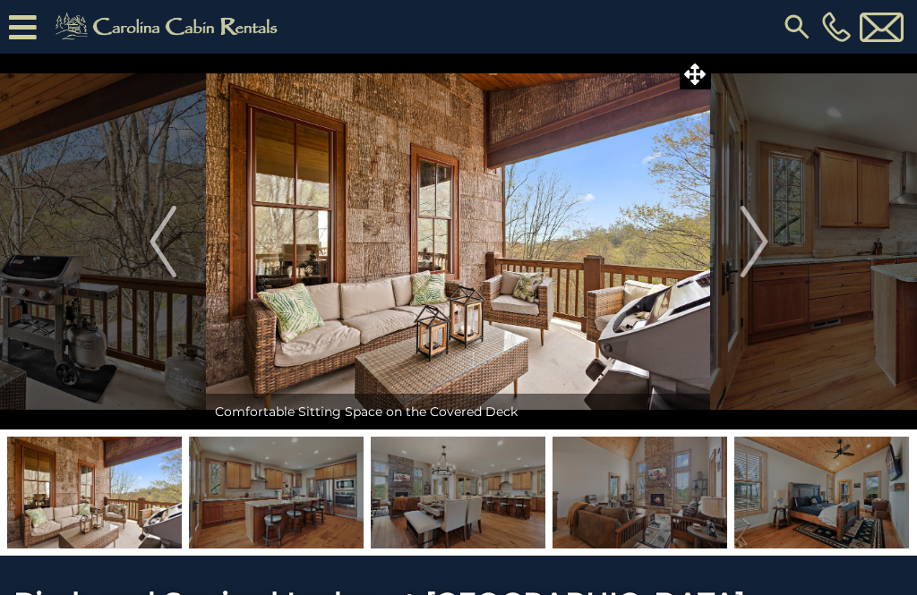
click at [552, 497] on img at bounding box center [639, 493] width 175 height 112
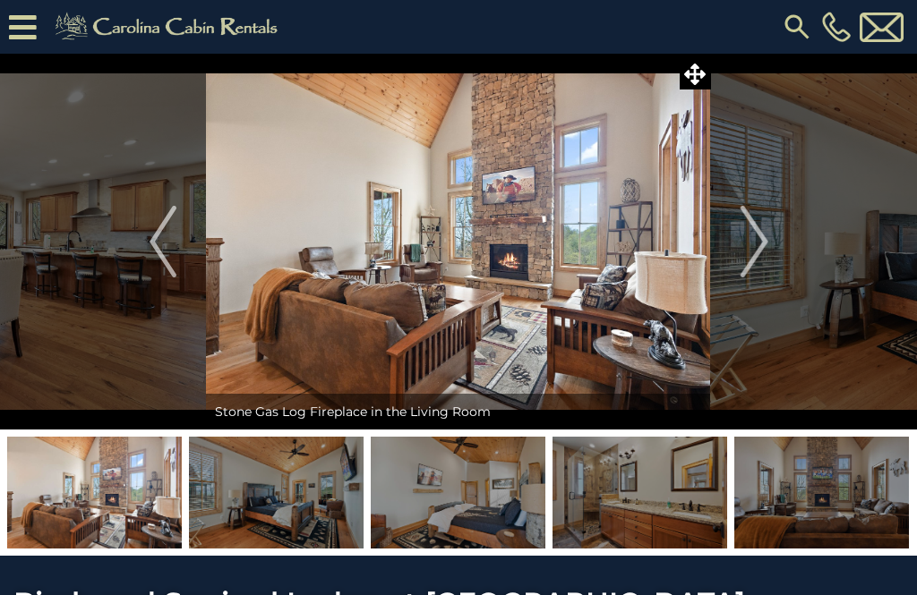
click at [284, 486] on img at bounding box center [276, 493] width 175 height 112
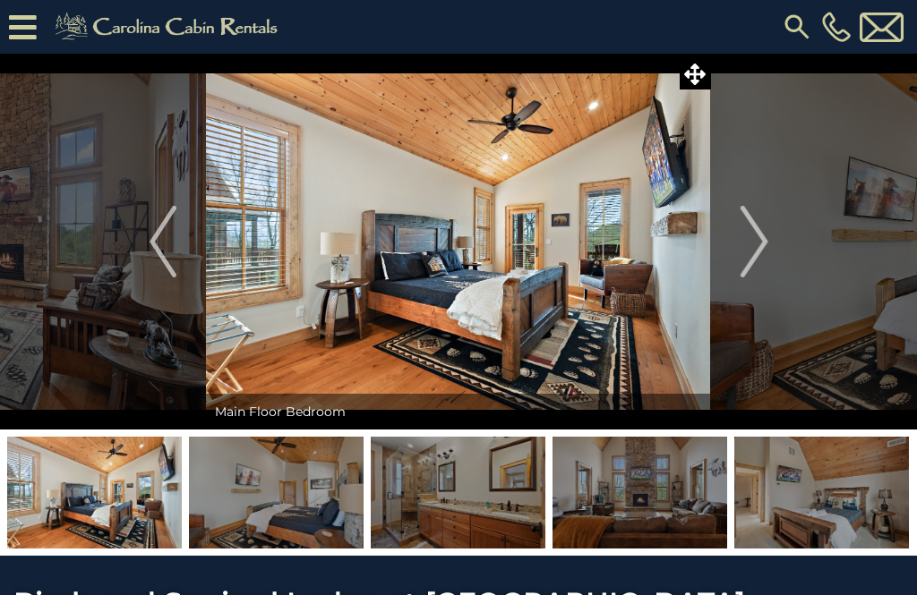
click at [762, 252] on img "Next" at bounding box center [753, 242] width 27 height 72
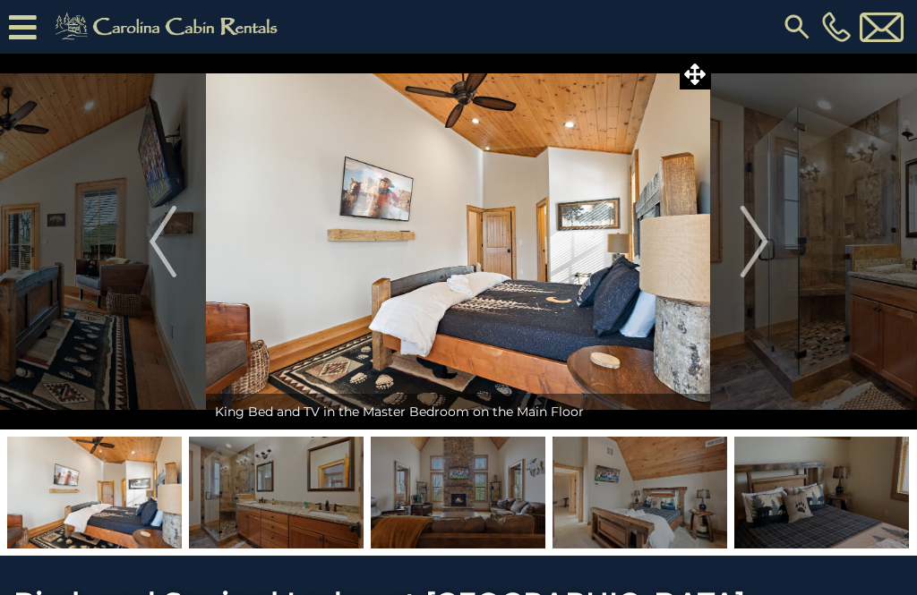
click at [761, 250] on img "Next" at bounding box center [753, 242] width 27 height 72
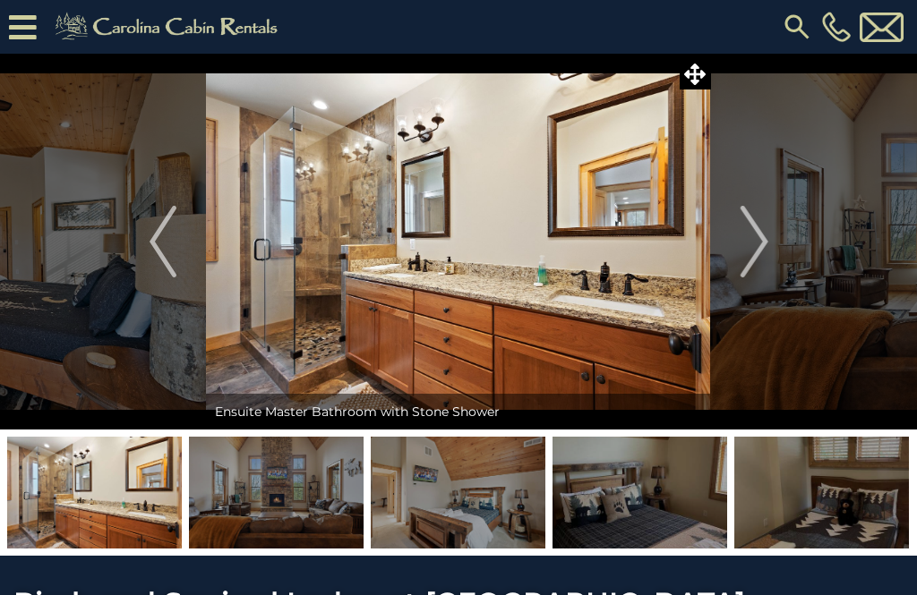
click at [758, 256] on img "Next" at bounding box center [753, 242] width 27 height 72
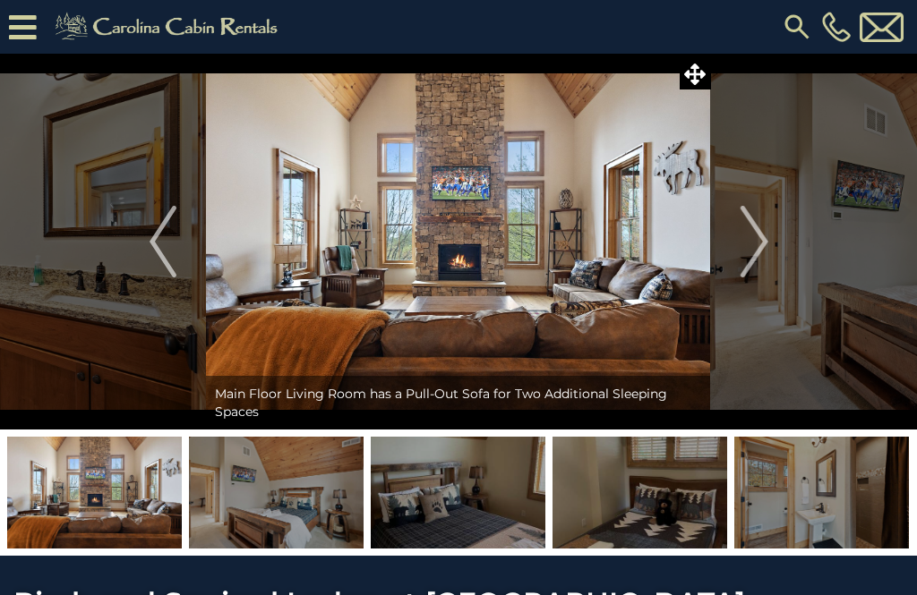
click at [763, 247] on img "Next" at bounding box center [753, 242] width 27 height 72
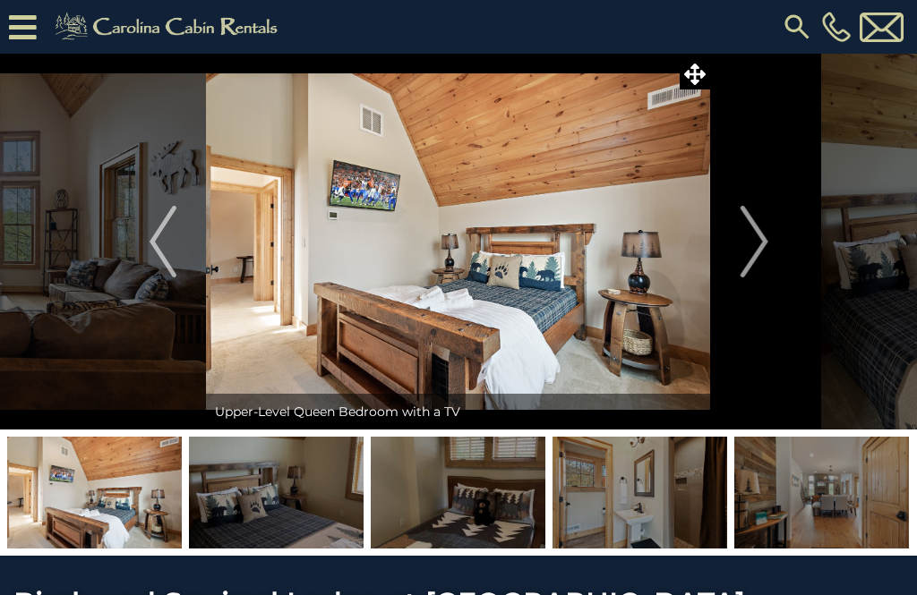
click at [764, 260] on img "Next" at bounding box center [753, 242] width 27 height 72
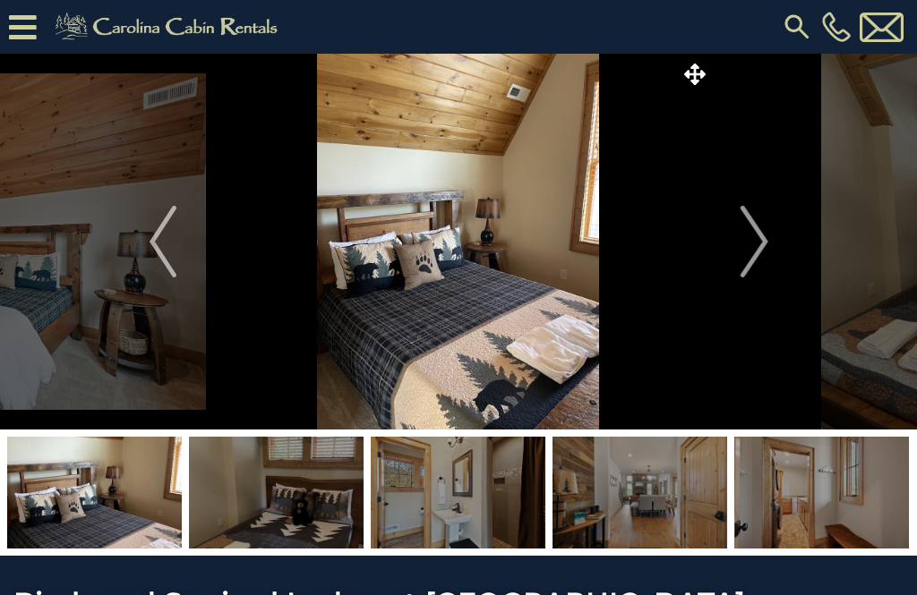
click at [758, 235] on img "Next" at bounding box center [753, 242] width 27 height 72
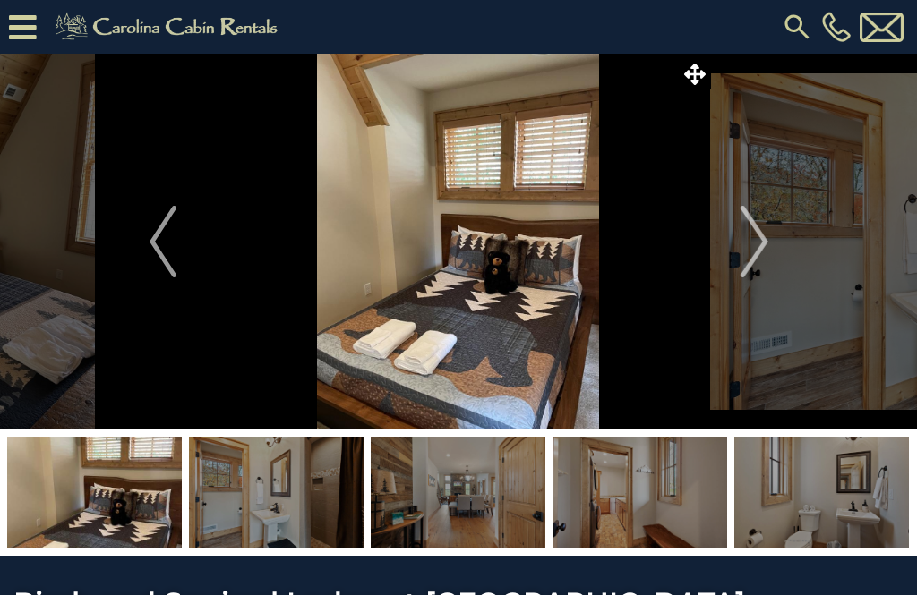
click at [761, 266] on img "Next" at bounding box center [753, 242] width 27 height 72
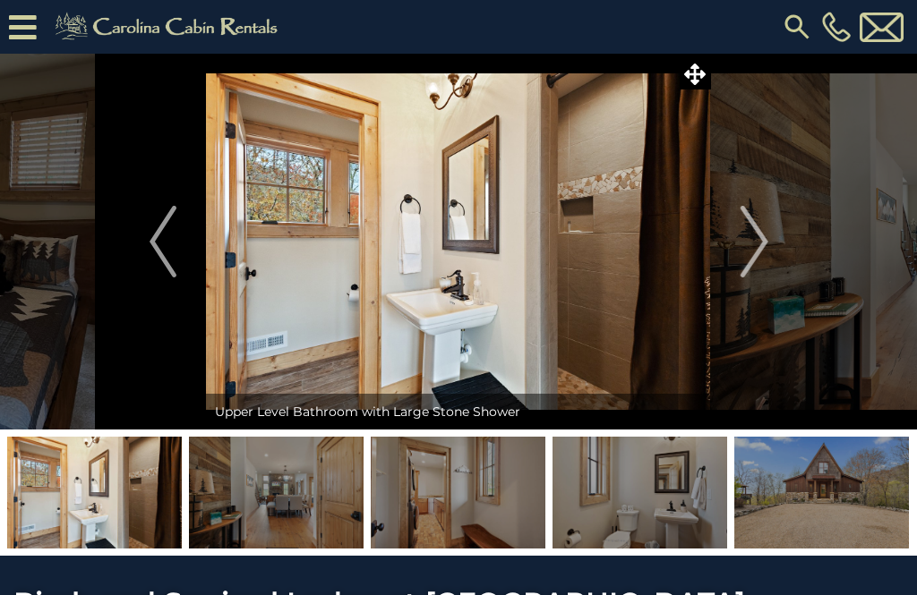
click at [763, 248] on img "Next" at bounding box center [753, 242] width 27 height 72
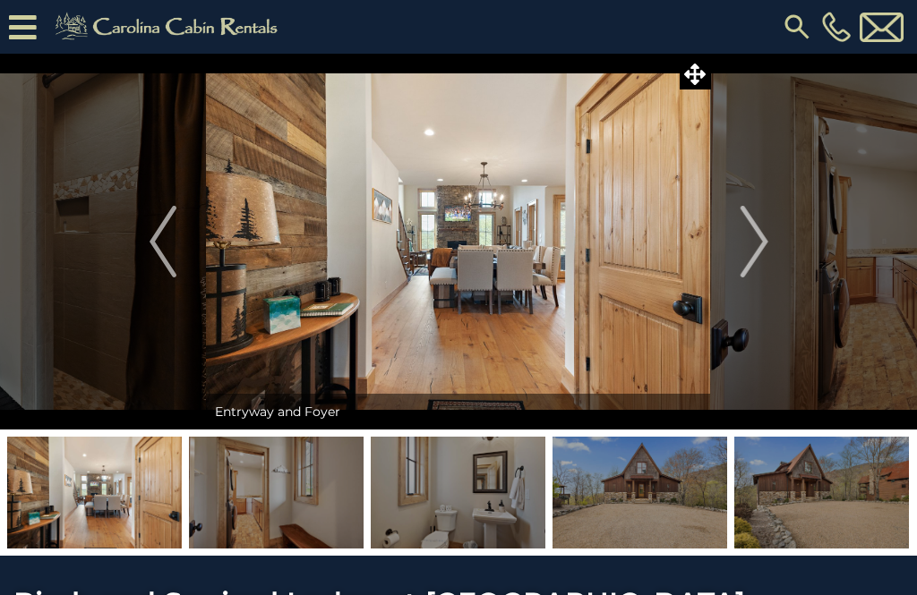
click at [761, 247] on img "Next" at bounding box center [753, 242] width 27 height 72
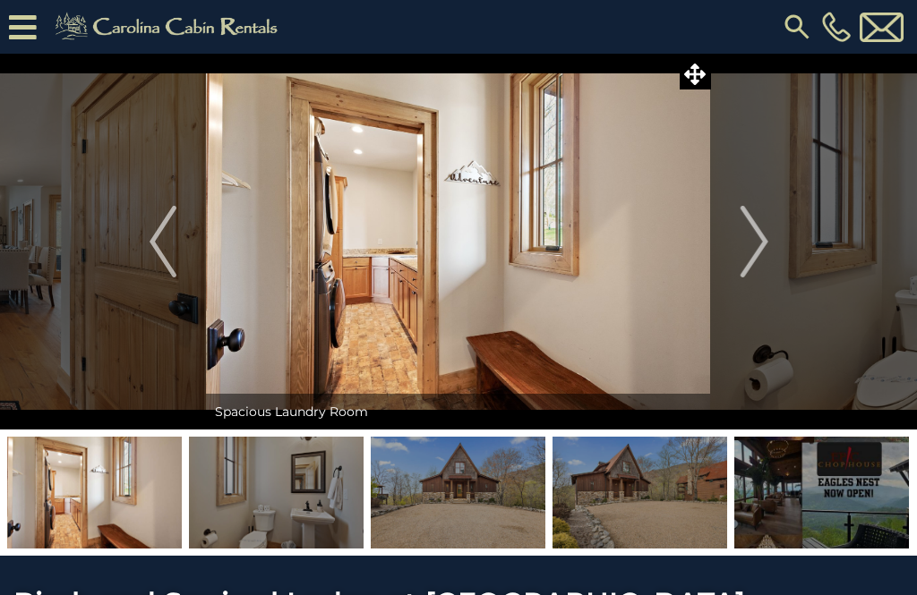
click at [771, 258] on button "Next" at bounding box center [754, 242] width 87 height 376
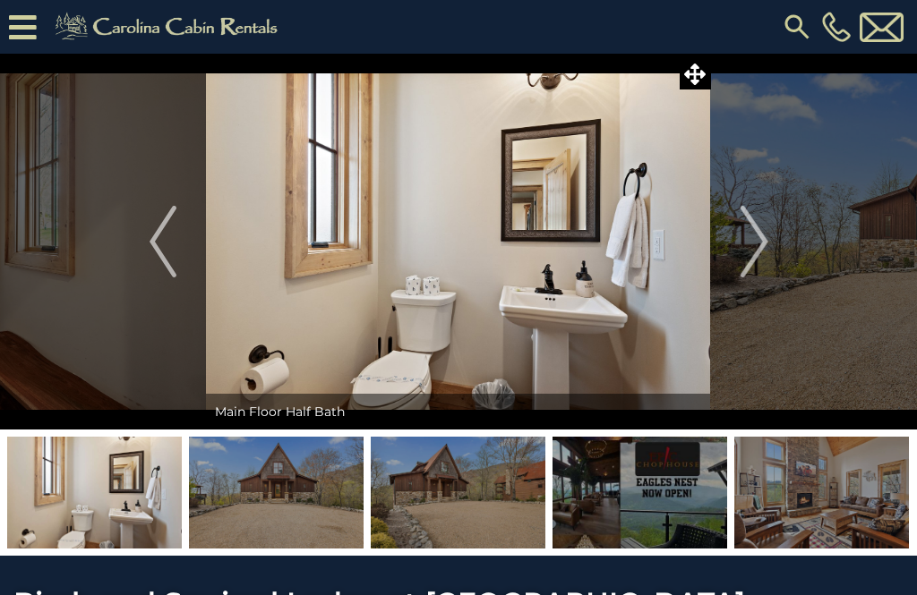
click at [761, 252] on img "Next" at bounding box center [753, 242] width 27 height 72
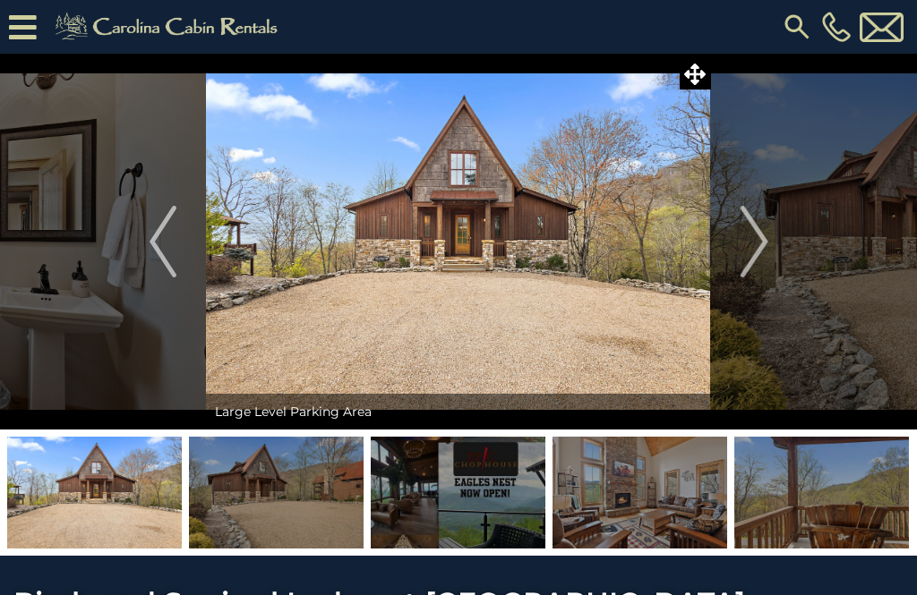
click at [758, 250] on img "Next" at bounding box center [753, 242] width 27 height 72
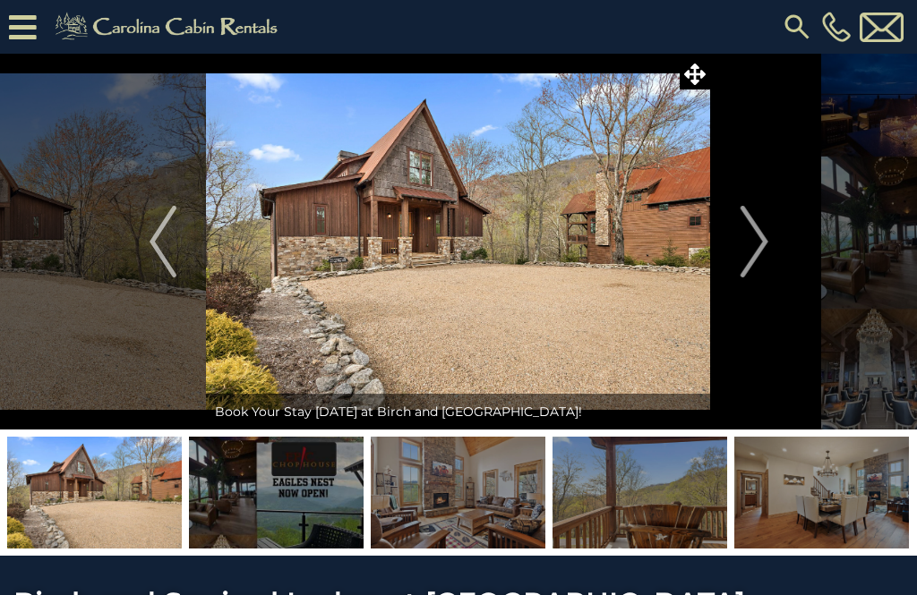
click at [773, 246] on button "Next" at bounding box center [754, 242] width 87 height 376
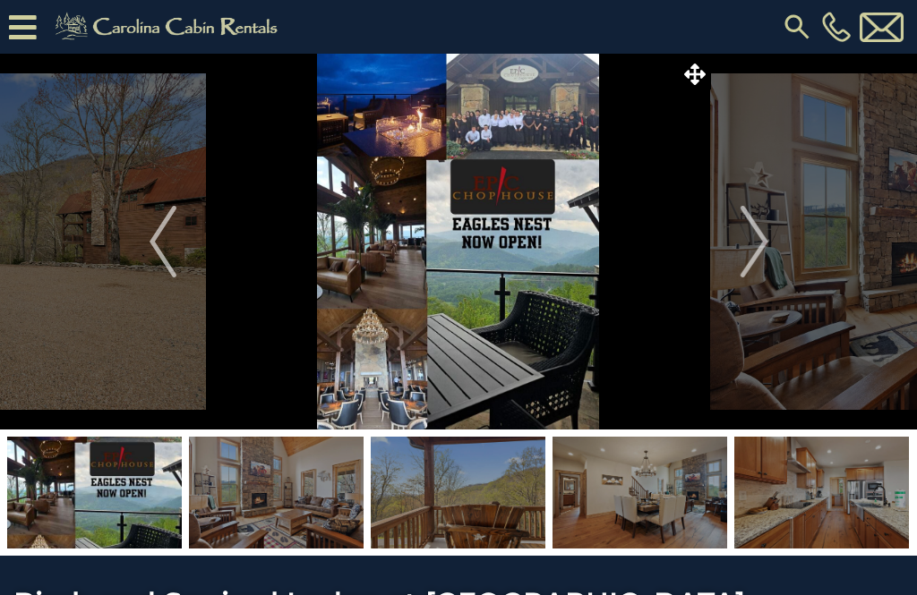
click at [762, 249] on img "Next" at bounding box center [753, 242] width 27 height 72
